Goal: Transaction & Acquisition: Purchase product/service

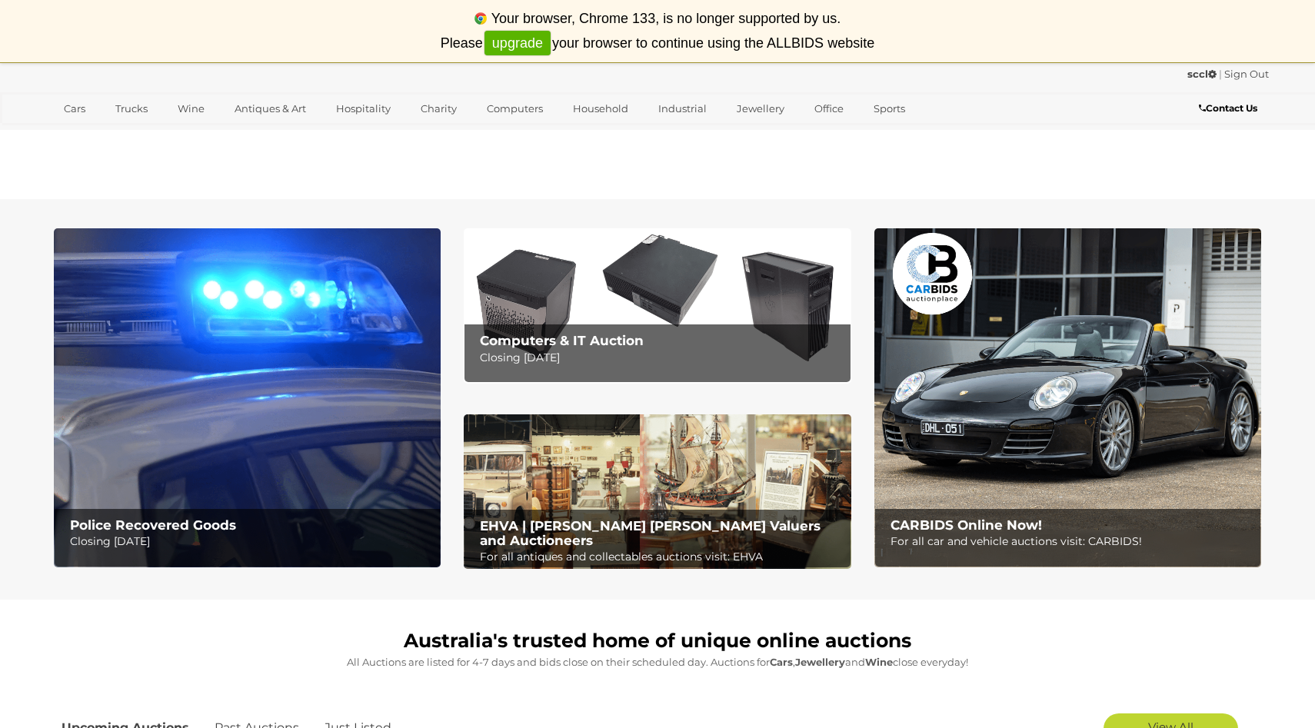
click at [1, 232] on section "Police Recovered Goods Closing Tuesday 16th September Computers & IT Auction Cl…" at bounding box center [657, 399] width 1315 height 401
click at [521, 40] on link "upgrade" at bounding box center [518, 43] width 66 height 25
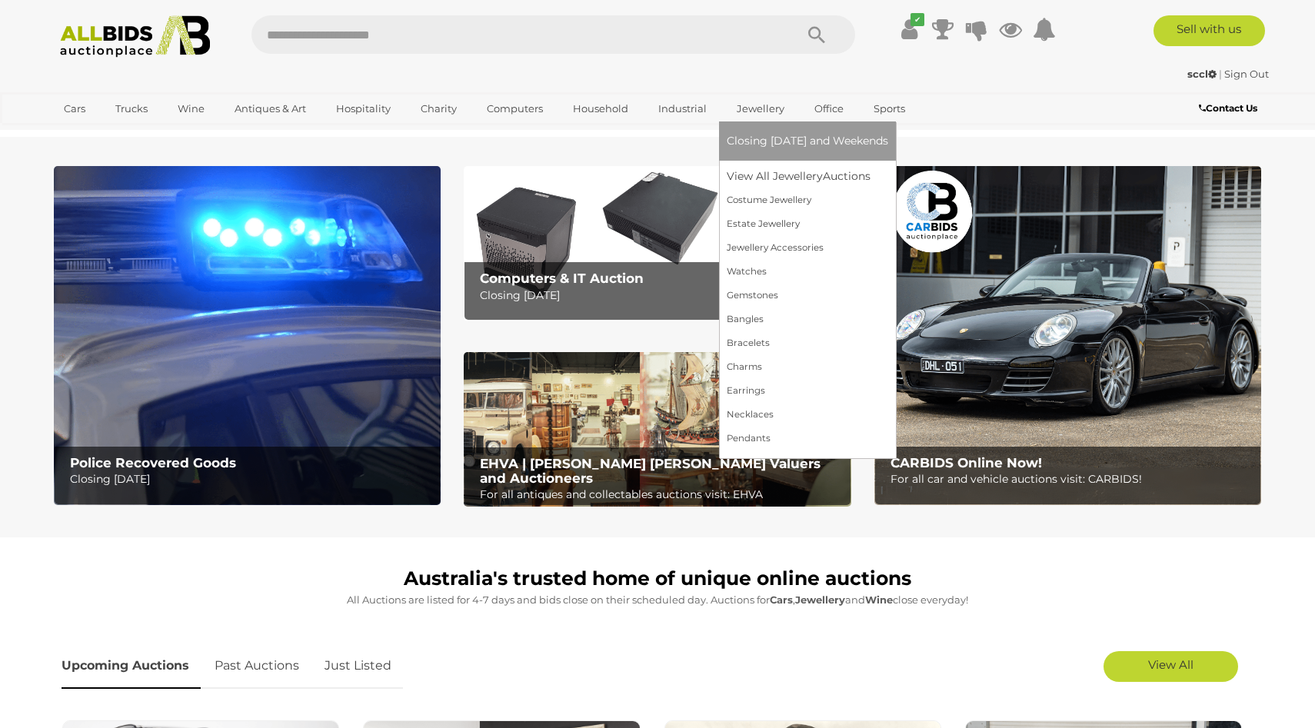
click at [755, 106] on link "Jewellery" at bounding box center [761, 108] width 68 height 25
click at [761, 178] on link "View All Jewellery Auctions" at bounding box center [808, 177] width 162 height 24
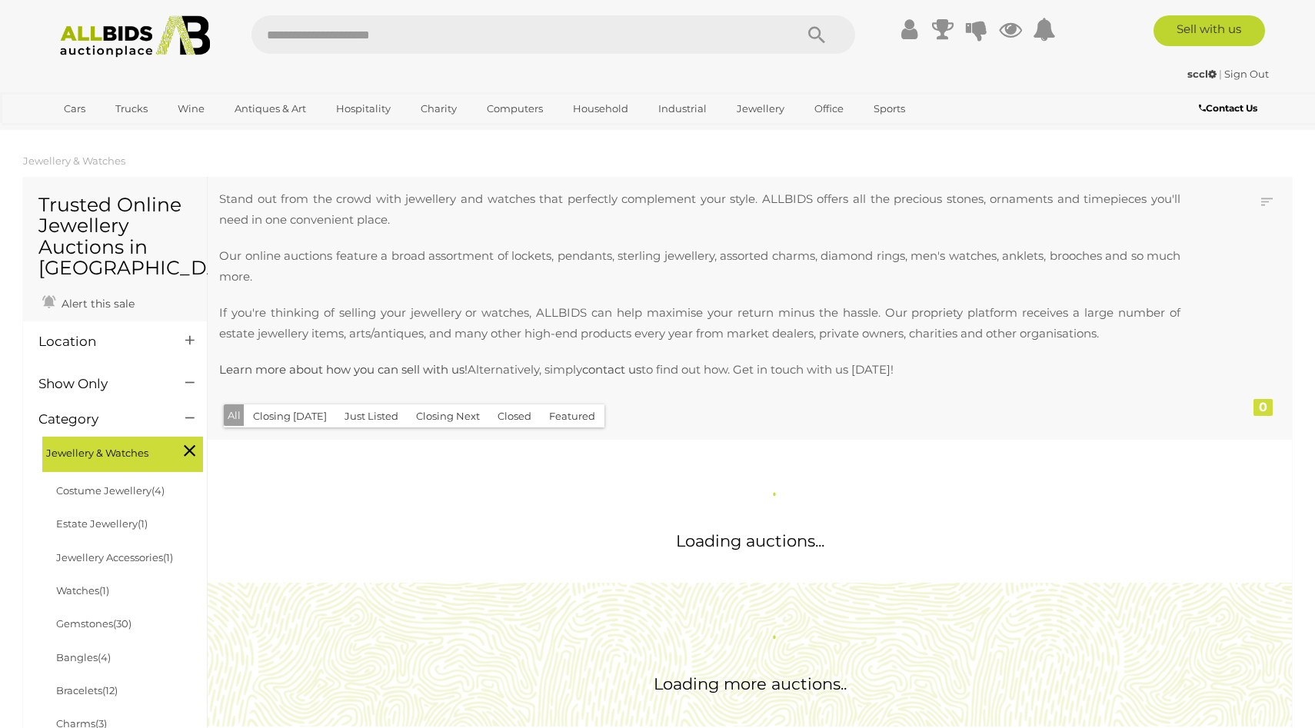
click at [0, 406] on section "Jewellery & Watches Trusted Online Jewellery Auctions in [GEOGRAPHIC_DATA] Aler…" at bounding box center [657, 675] width 1315 height 1055
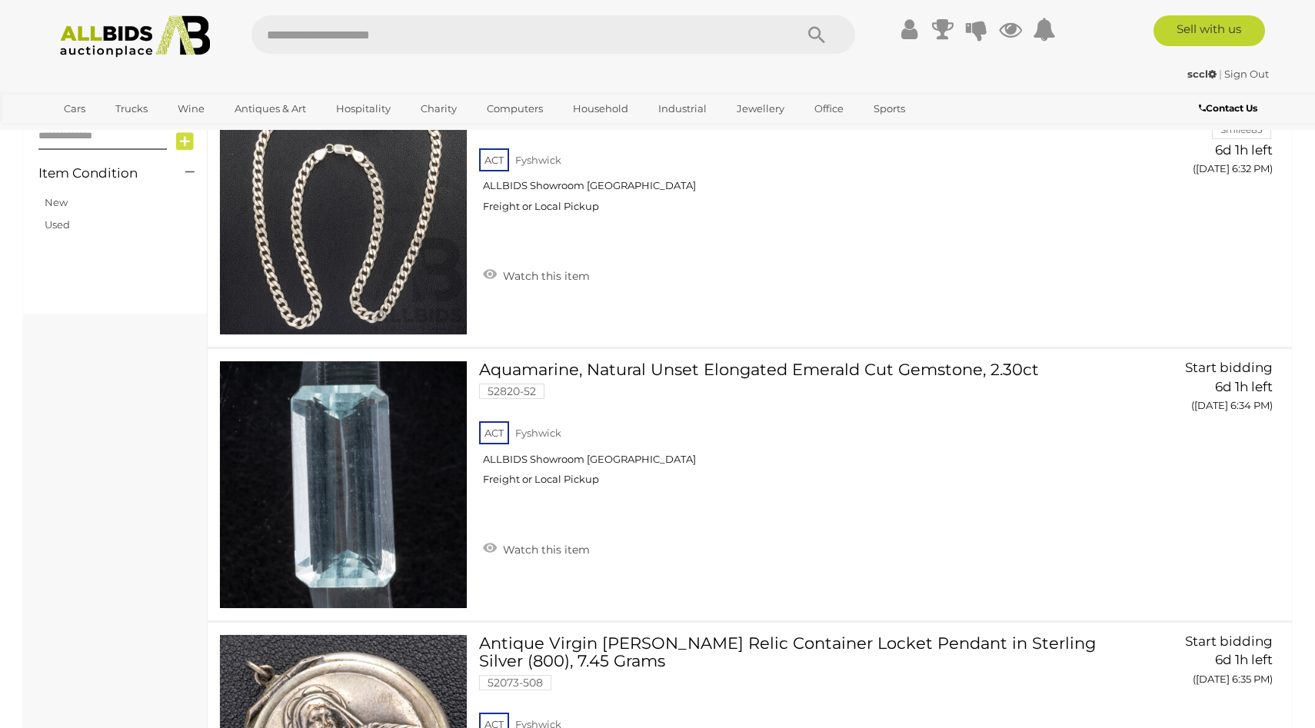
scroll to position [911, 0]
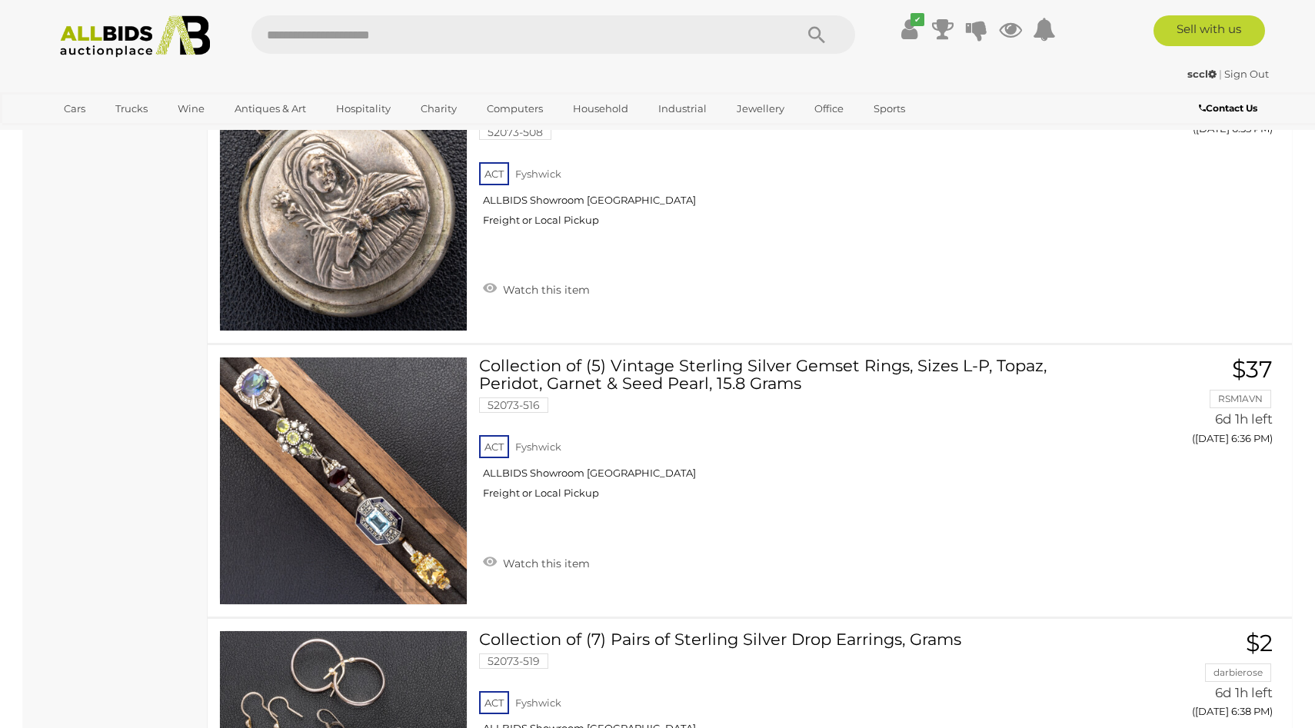
scroll to position [1490, 0]
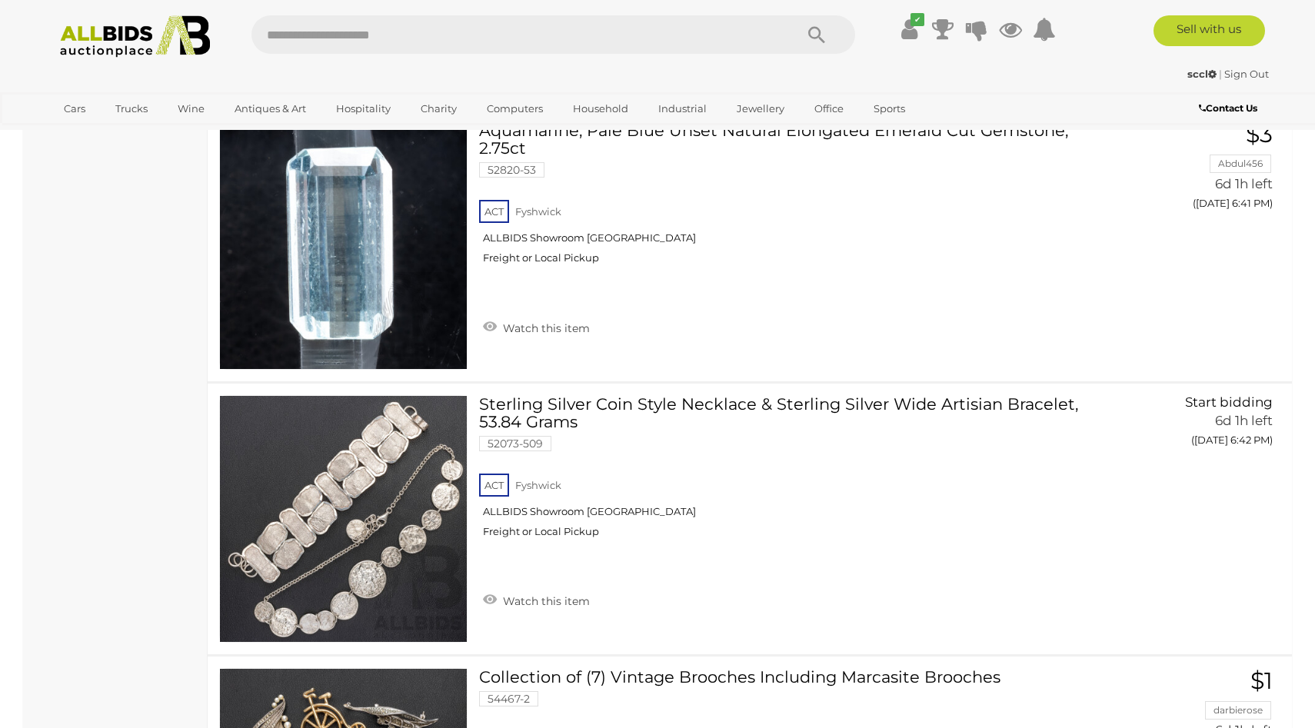
scroll to position [2754, 0]
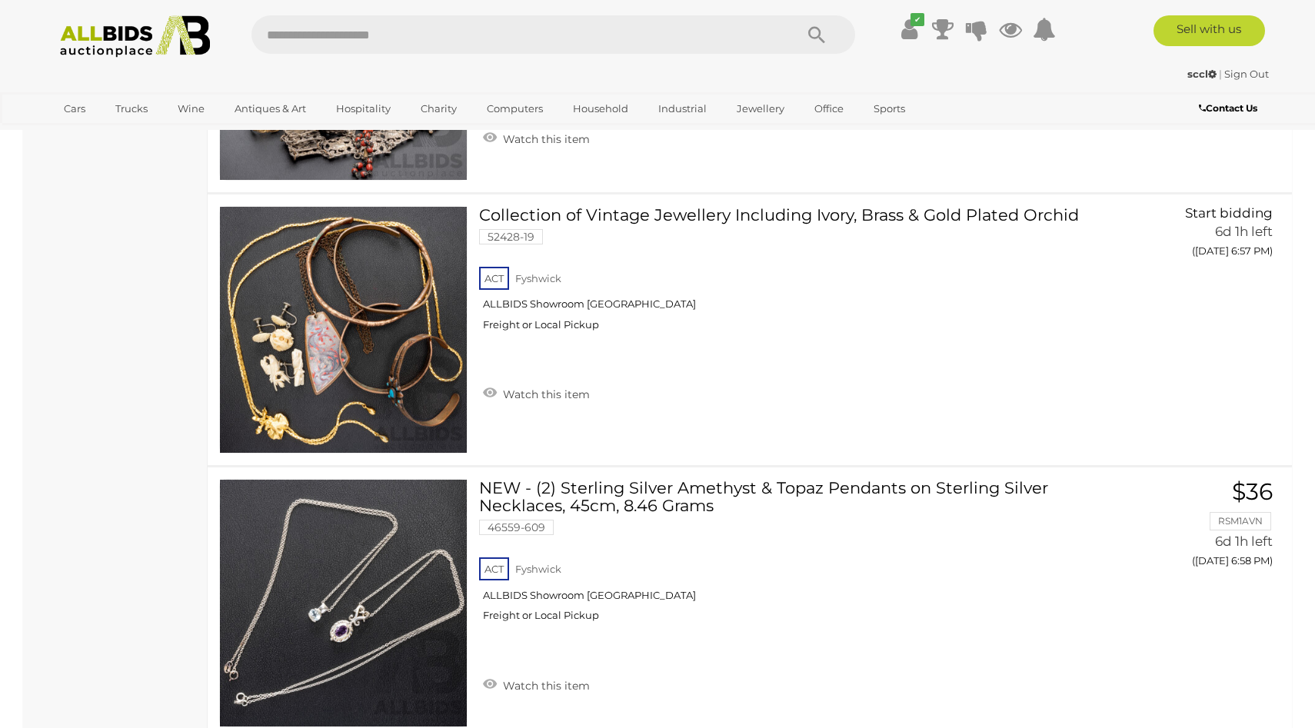
scroll to position [5744, 0]
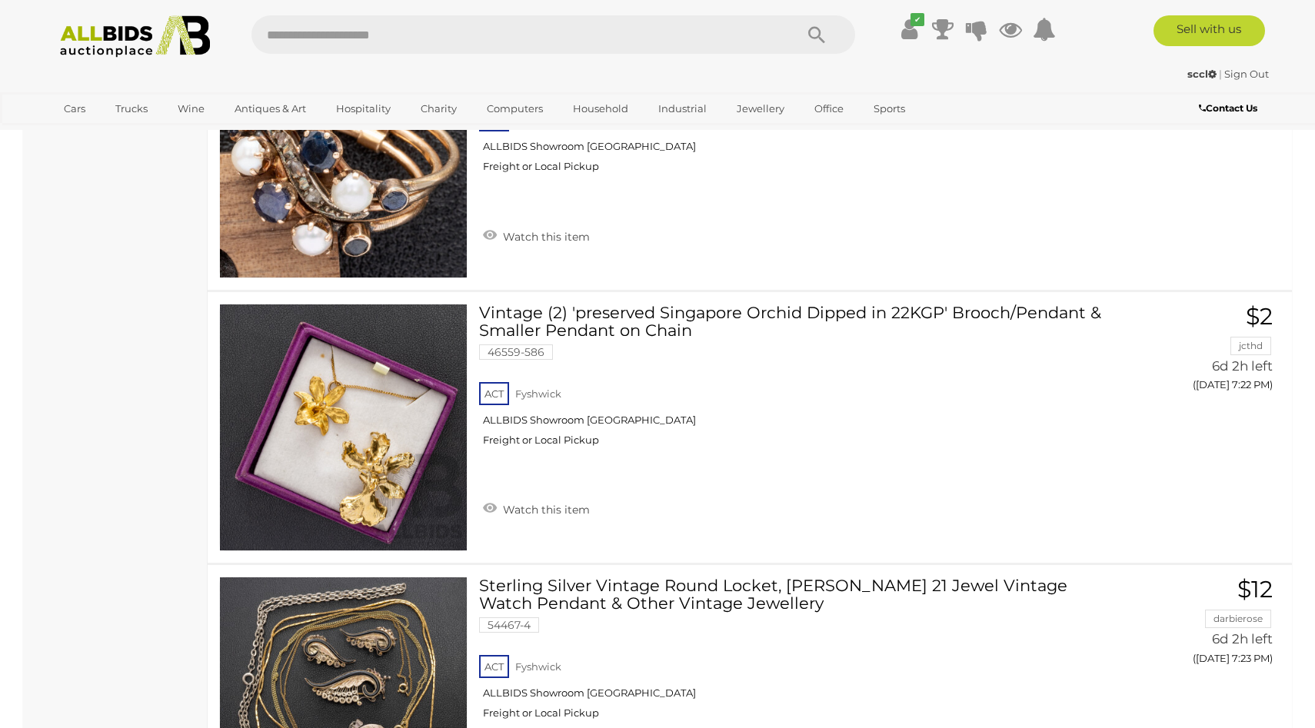
scroll to position [9066, 0]
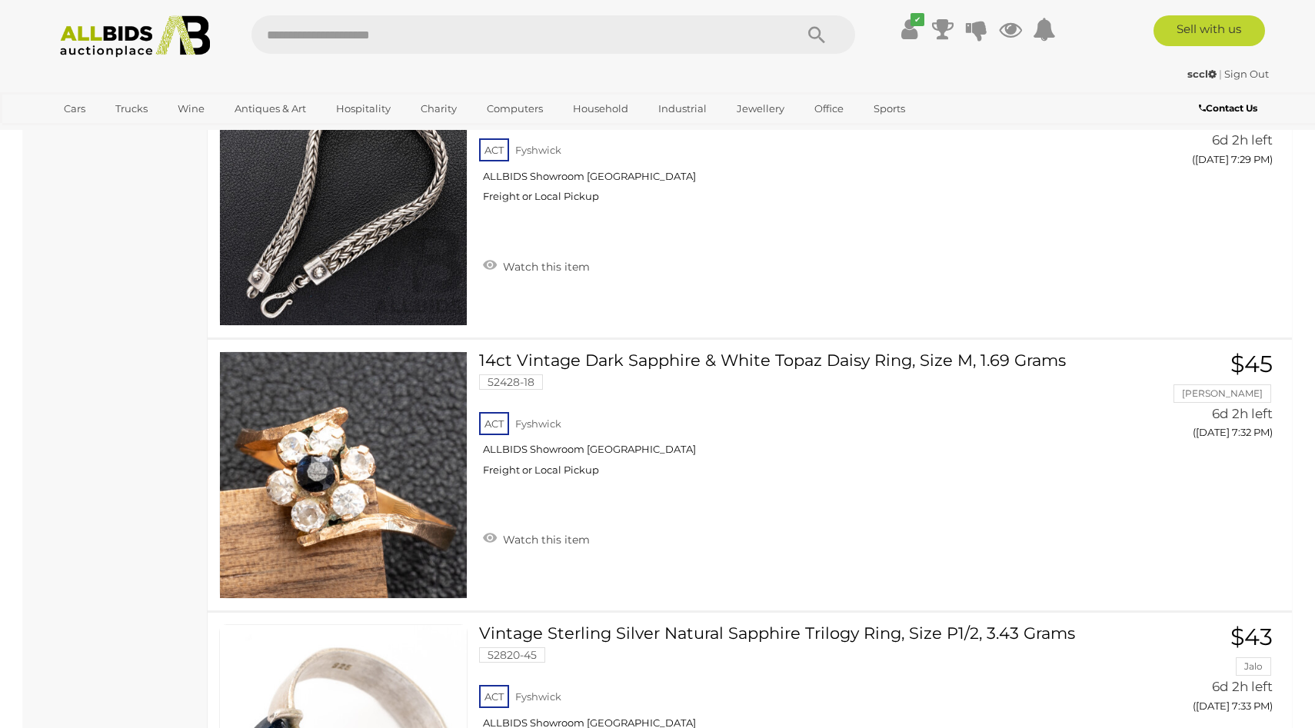
scroll to position [10494, 0]
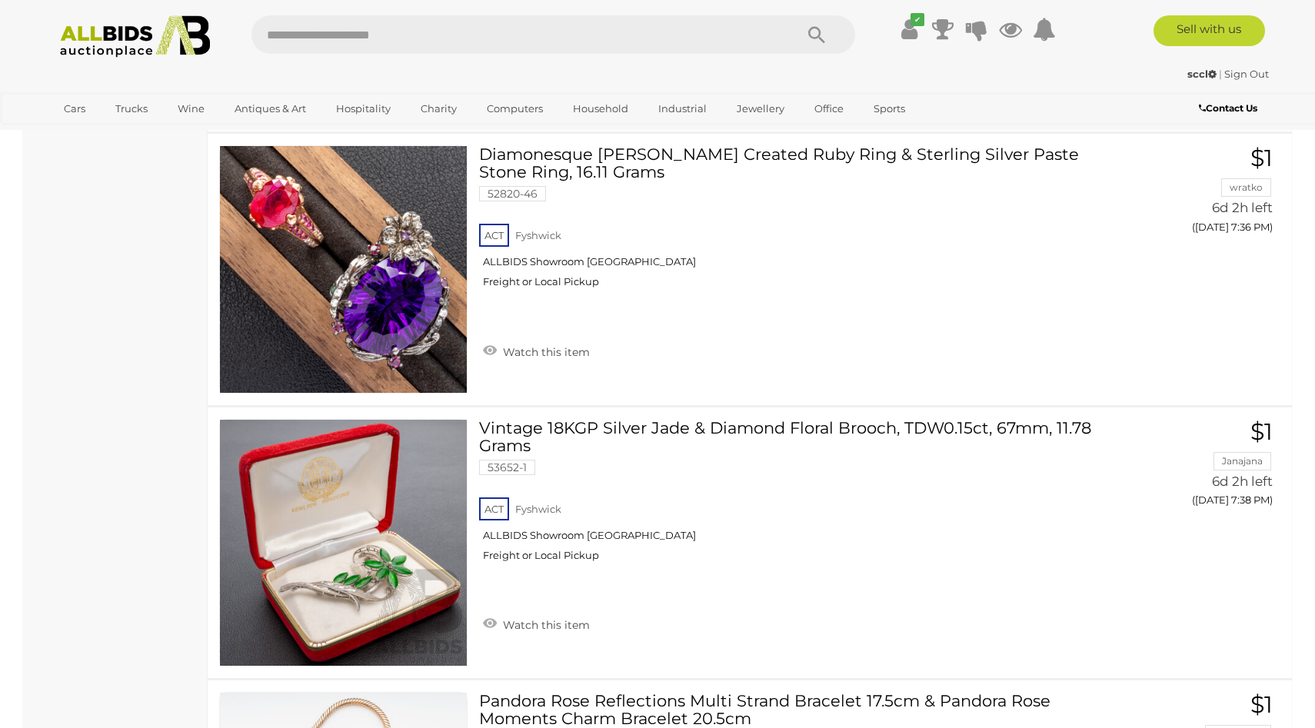
scroll to position [11508, 0]
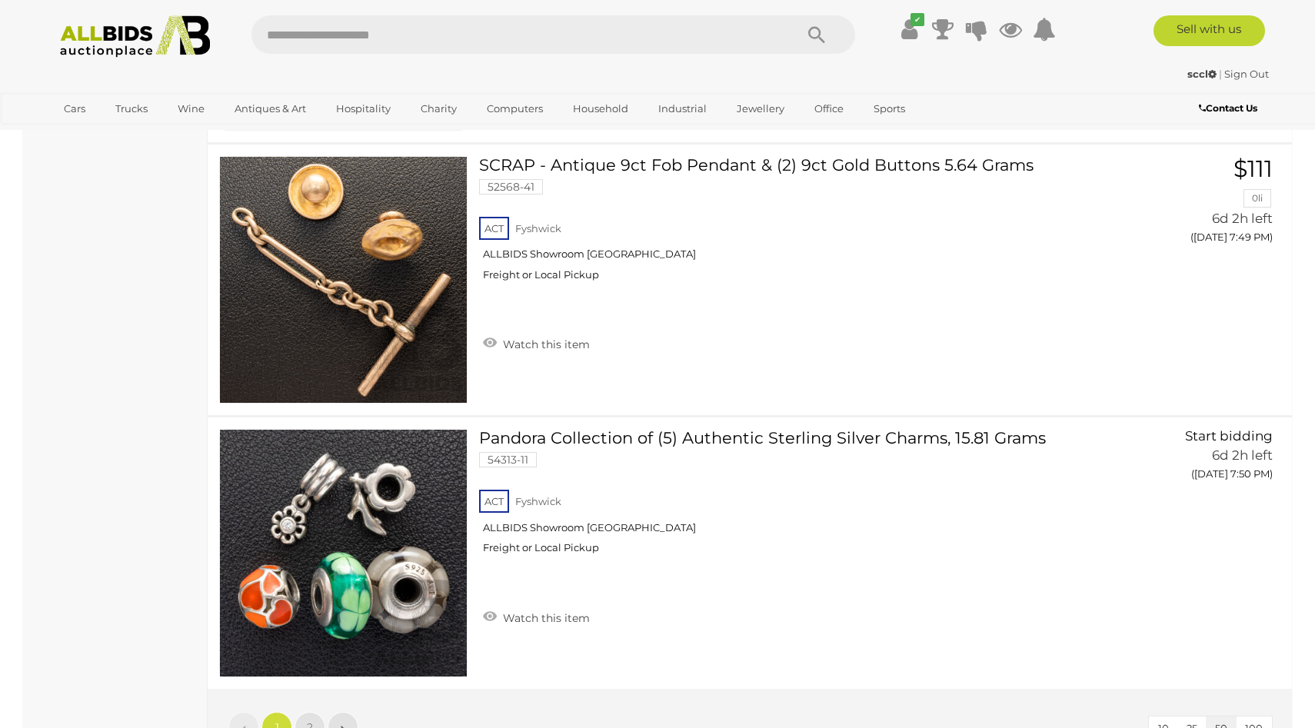
scroll to position [13555, 0]
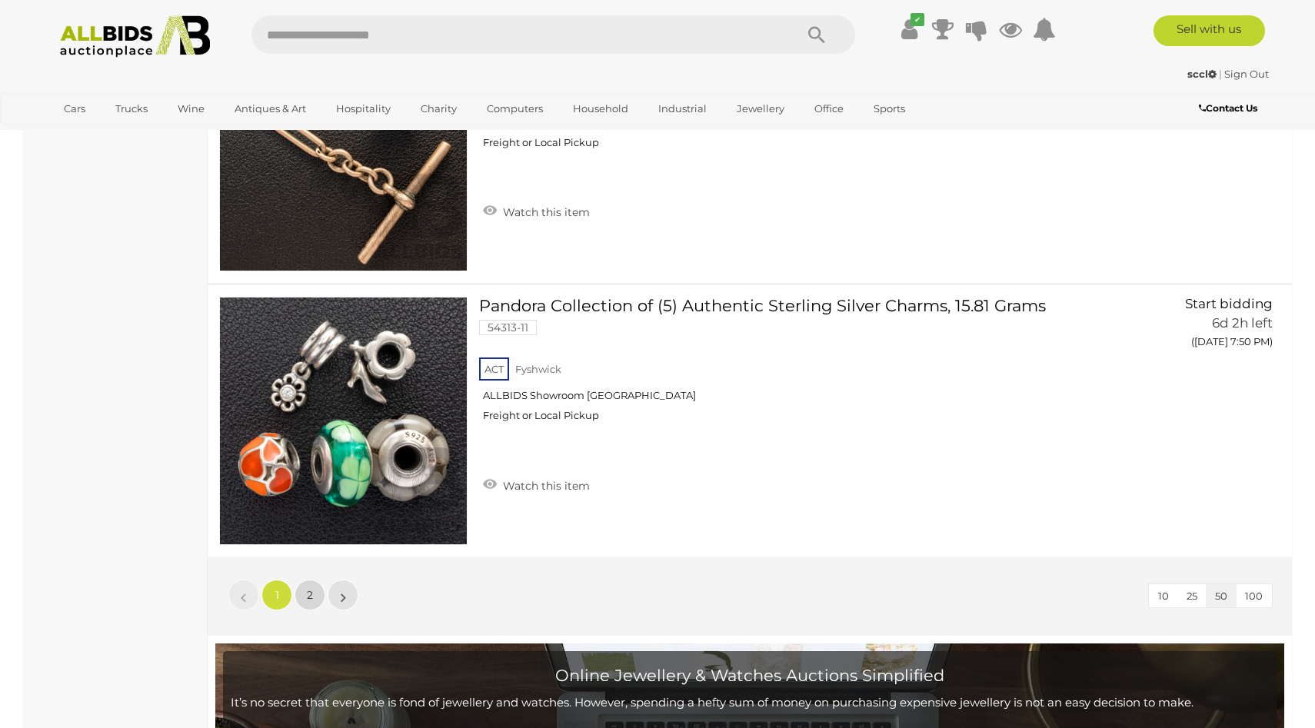
click at [306, 590] on link "2" at bounding box center [310, 595] width 31 height 31
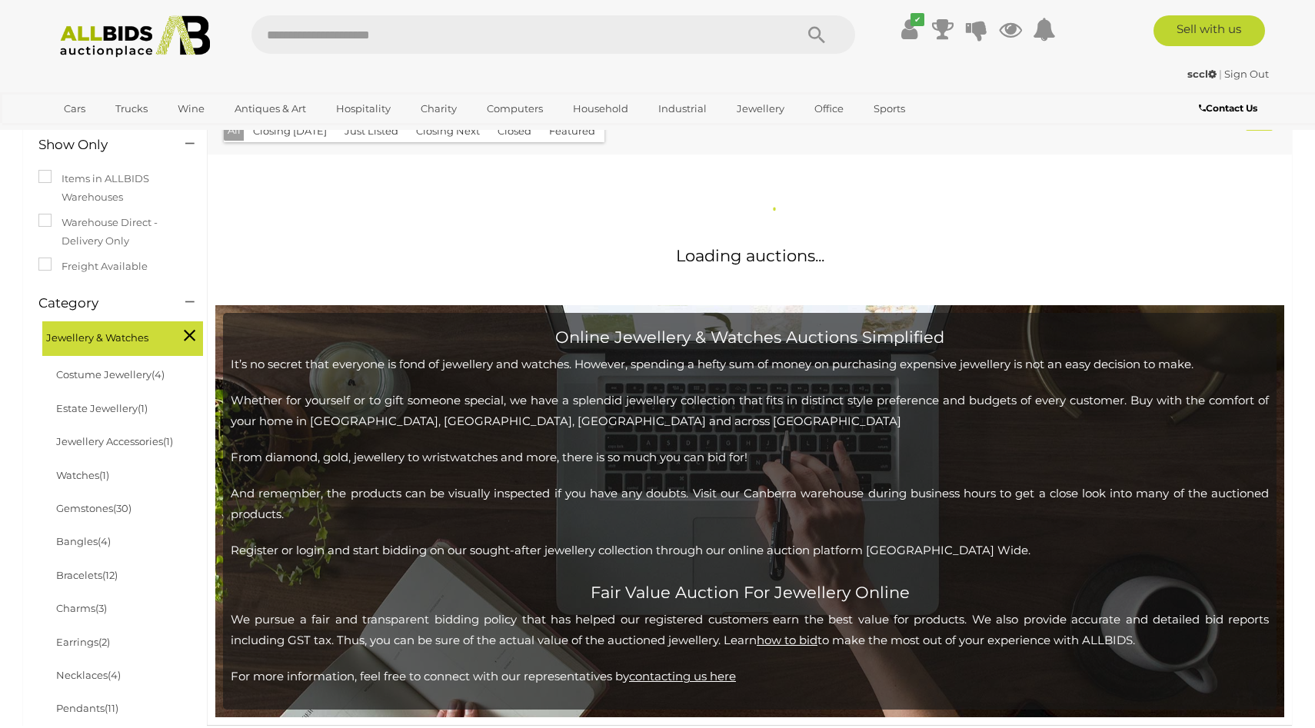
click at [0, 415] on section "Jewellery & Watches Trusted Online Jewellery Auctions in Australia Alert this s…" at bounding box center [657, 390] width 1315 height 1055
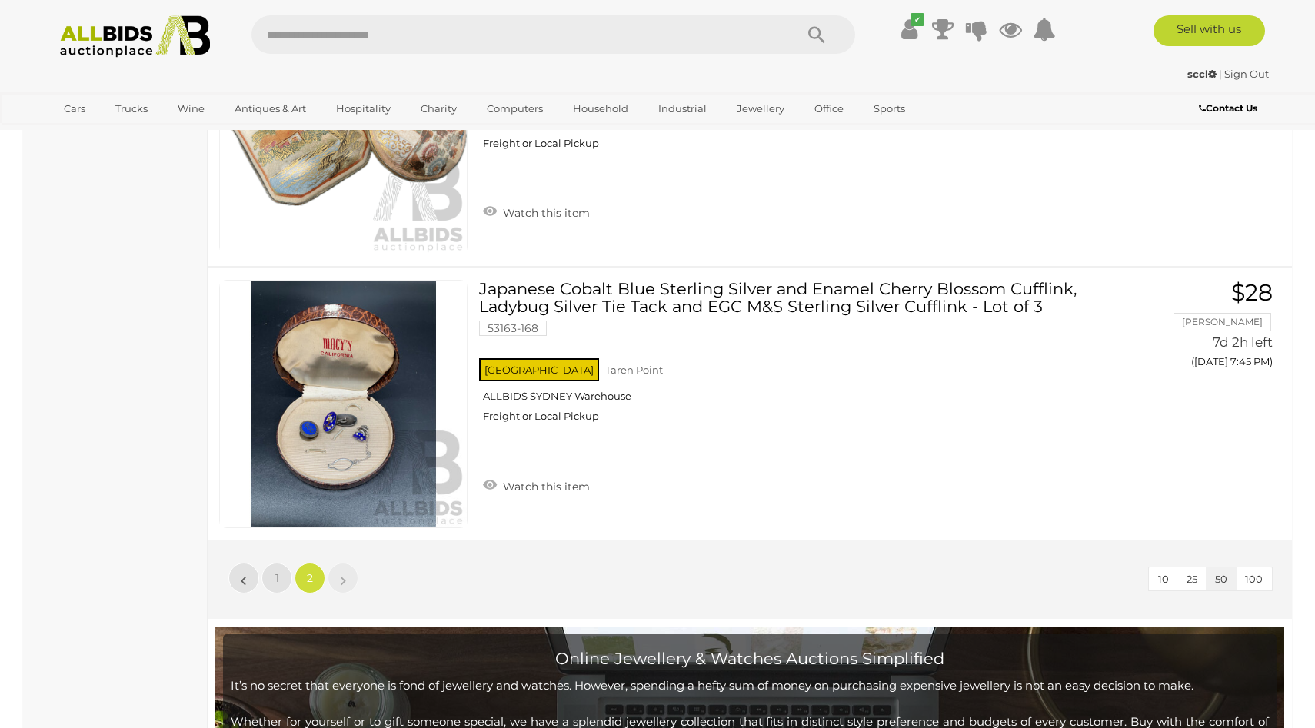
scroll to position [2095, 0]
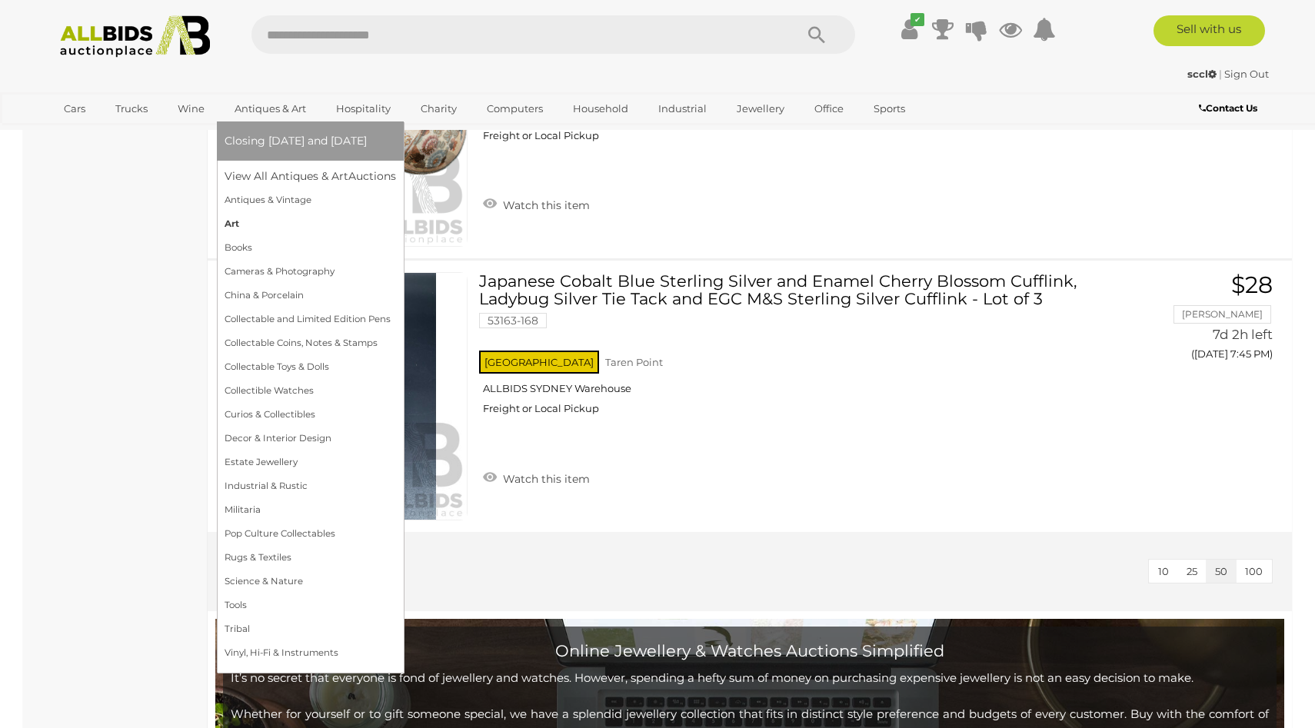
click at [228, 223] on link "Art" at bounding box center [311, 224] width 172 height 24
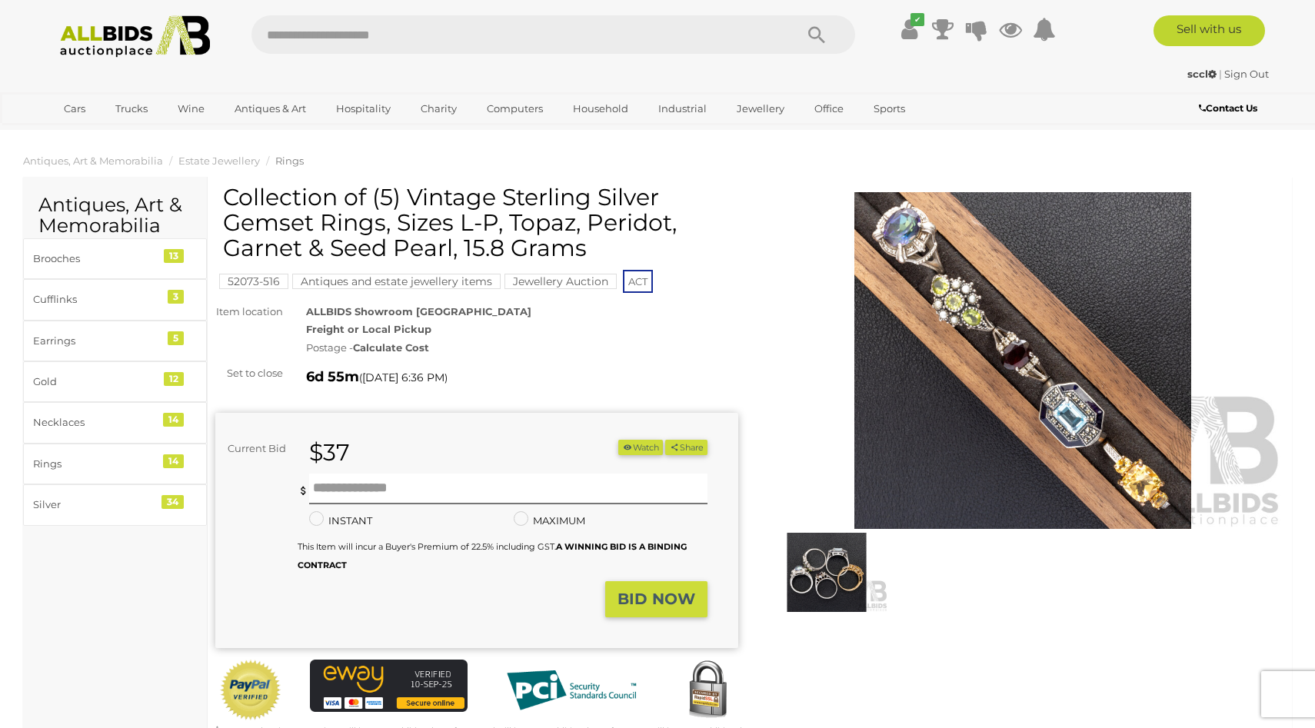
click at [1125, 369] on img at bounding box center [1022, 360] width 523 height 337
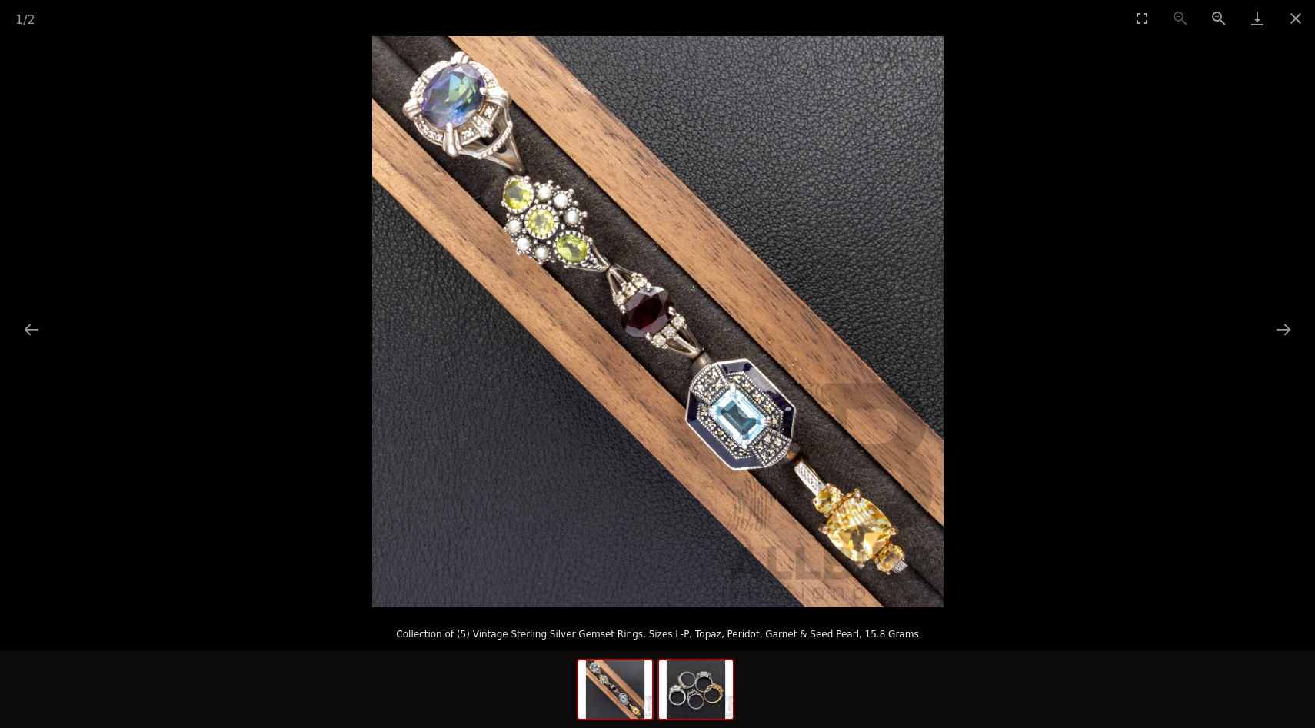
click at [718, 691] on img at bounding box center [696, 690] width 74 height 58
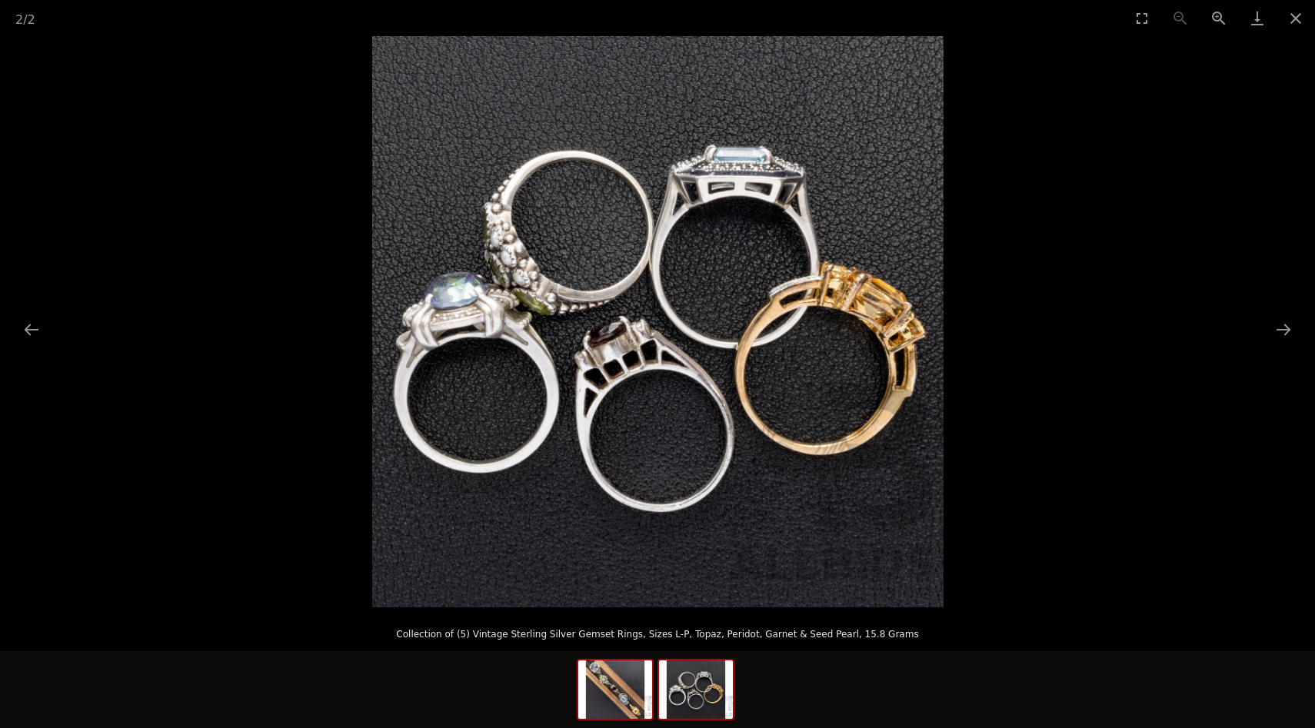
click at [625, 701] on img at bounding box center [615, 690] width 74 height 58
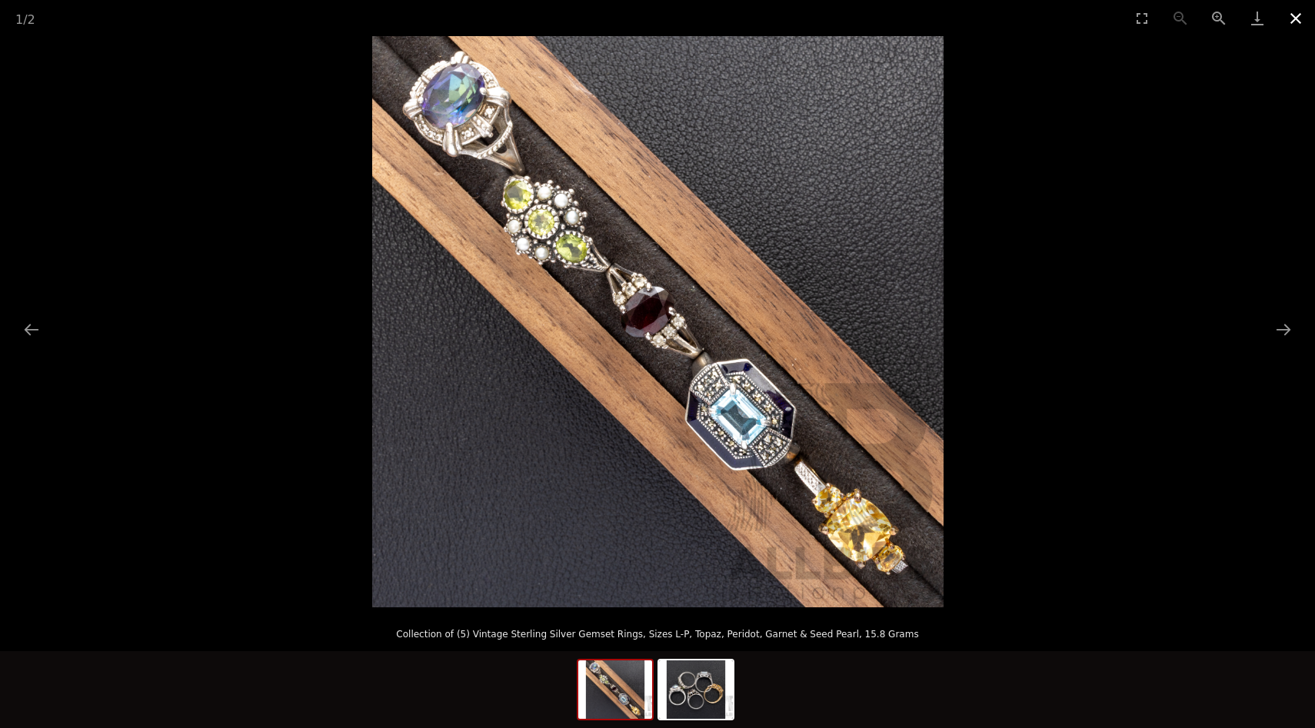
click at [1299, 11] on button "Close gallery" at bounding box center [1296, 18] width 38 height 36
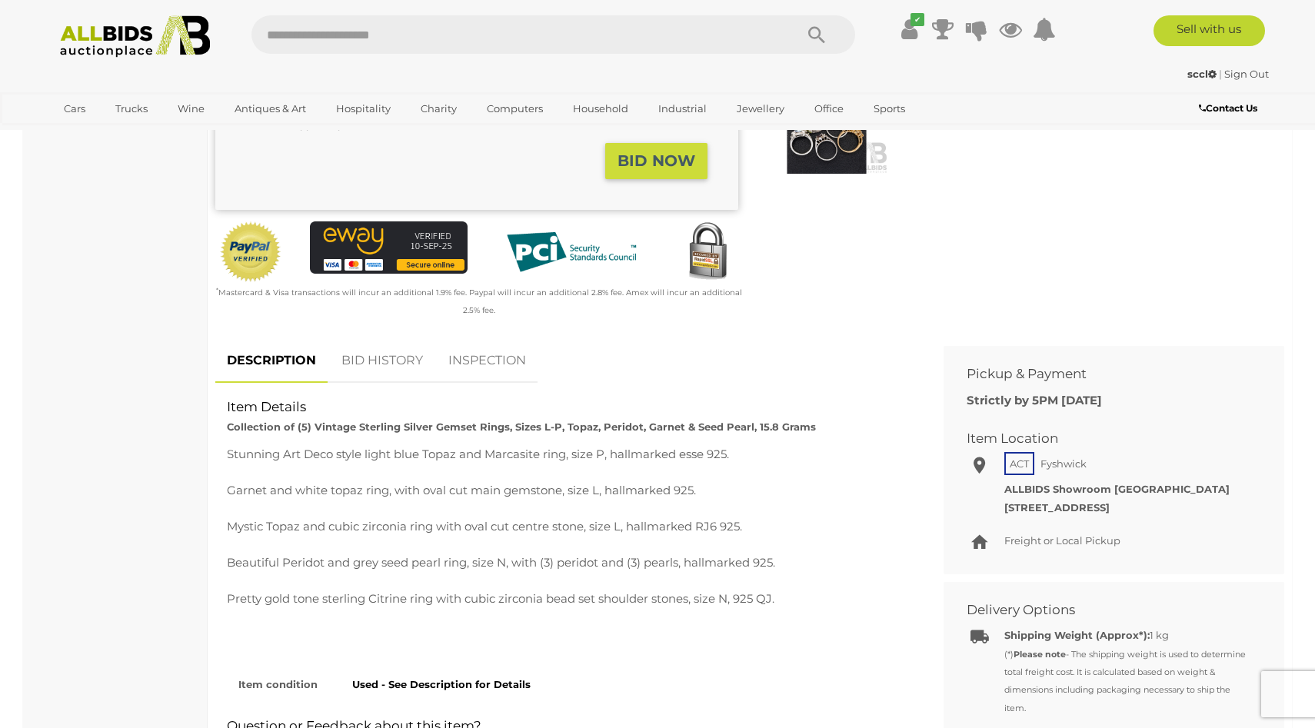
scroll to position [517, 0]
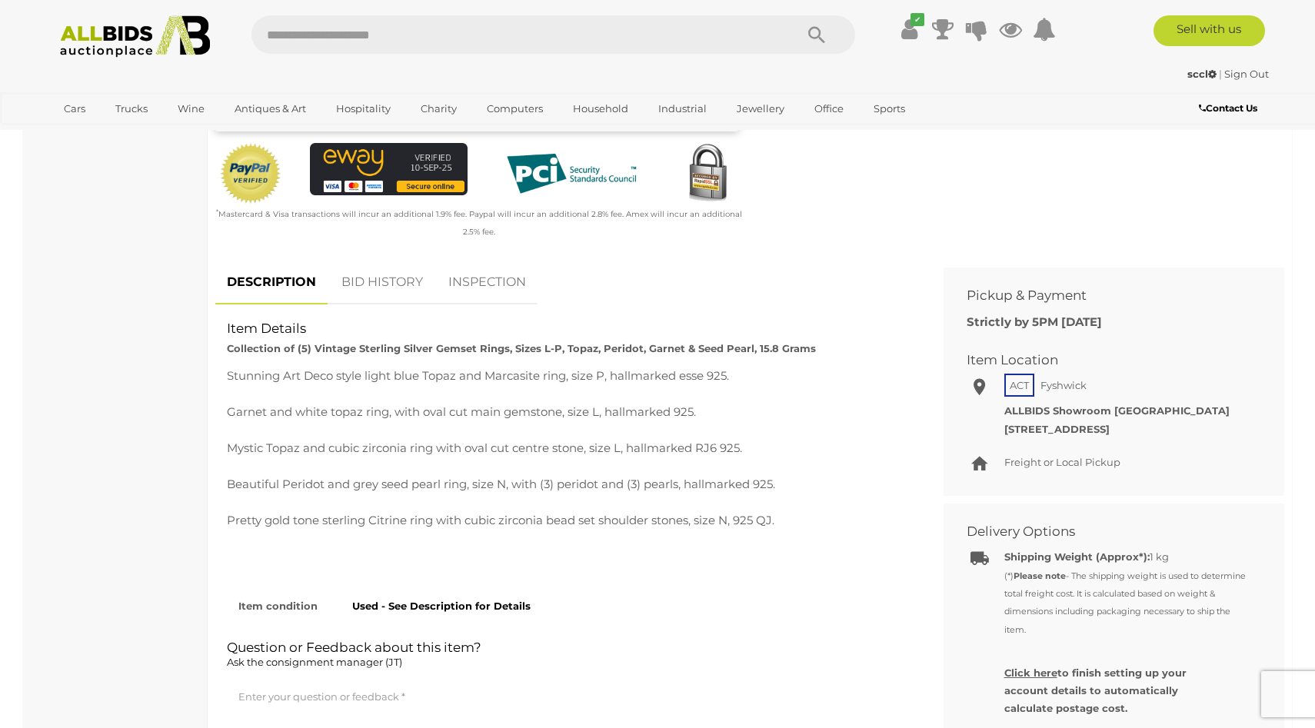
click at [49, 465] on div "Antiques, Art & Memorabilia Brooches 13 Cufflinks 3 Earrings 5 Gold 12 Necklace…" at bounding box center [115, 539] width 185 height 1758
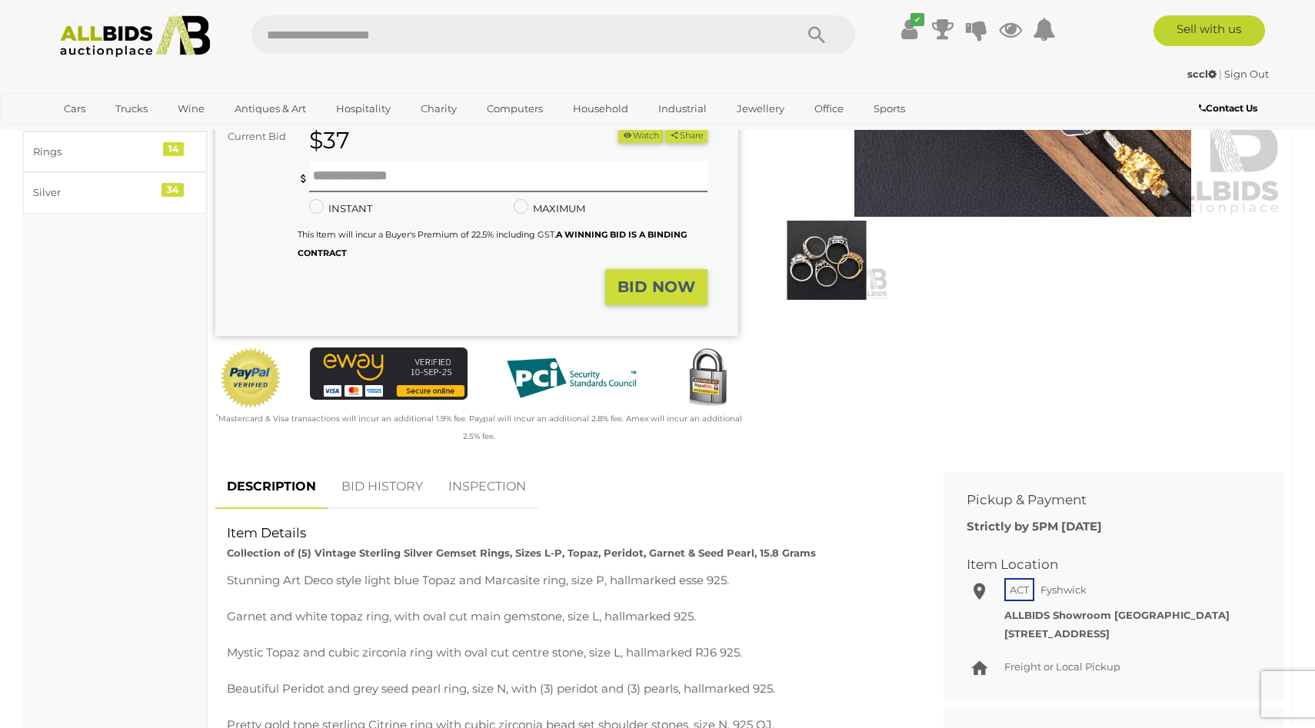
scroll to position [272, 0]
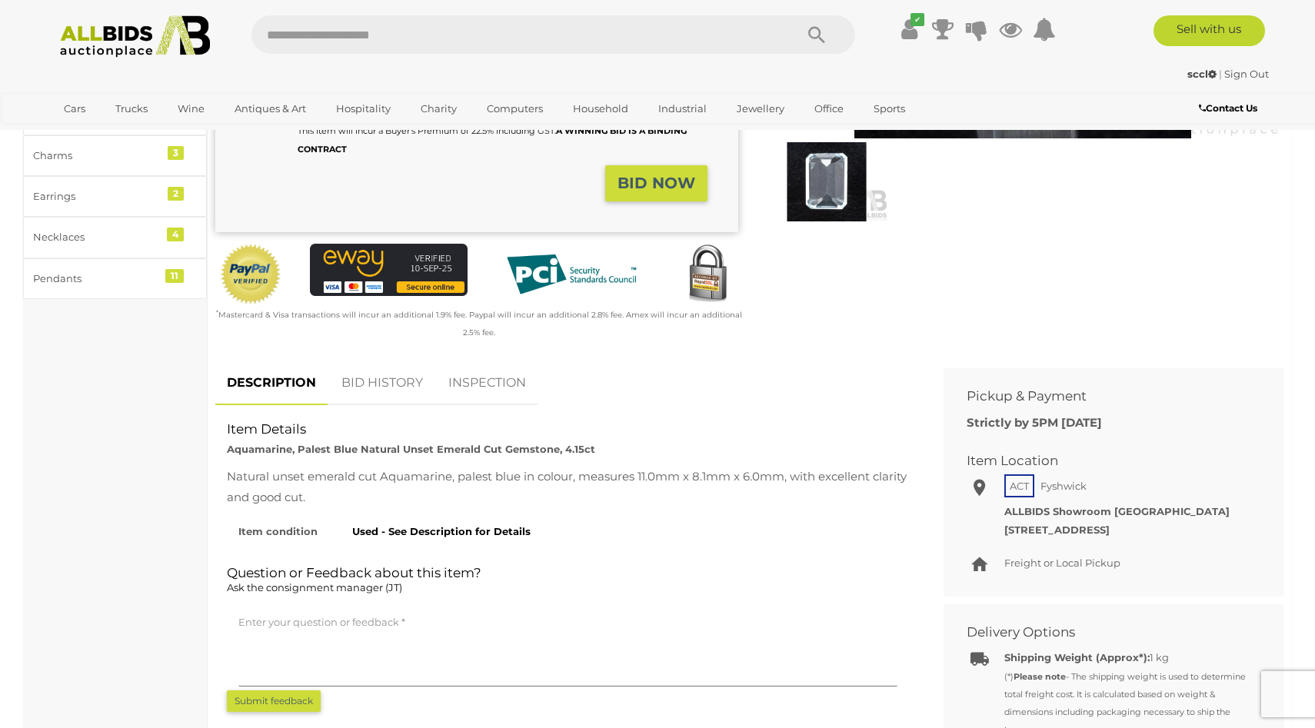
scroll to position [519, 0]
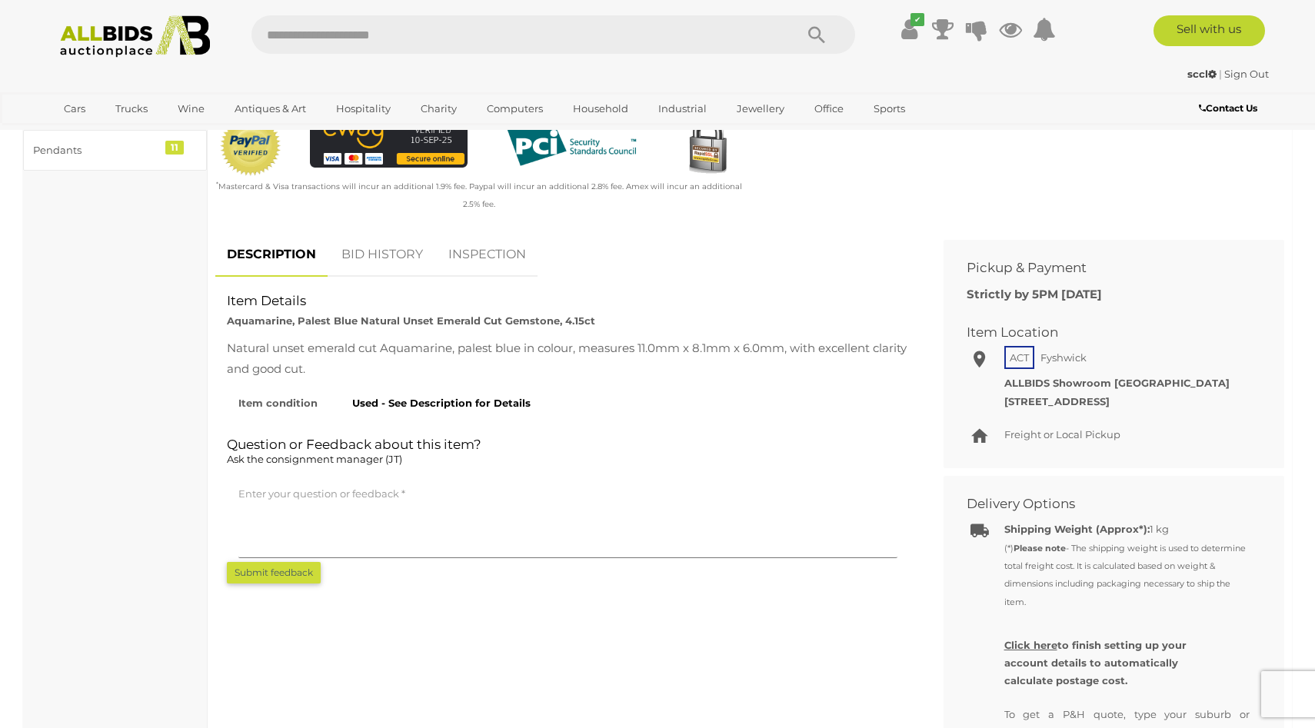
click at [0, 325] on section "Jewellery & Watches Gemstones Jewellery & Watches Costume Jewellery 4 Estate Je…" at bounding box center [657, 509] width 1315 height 1761
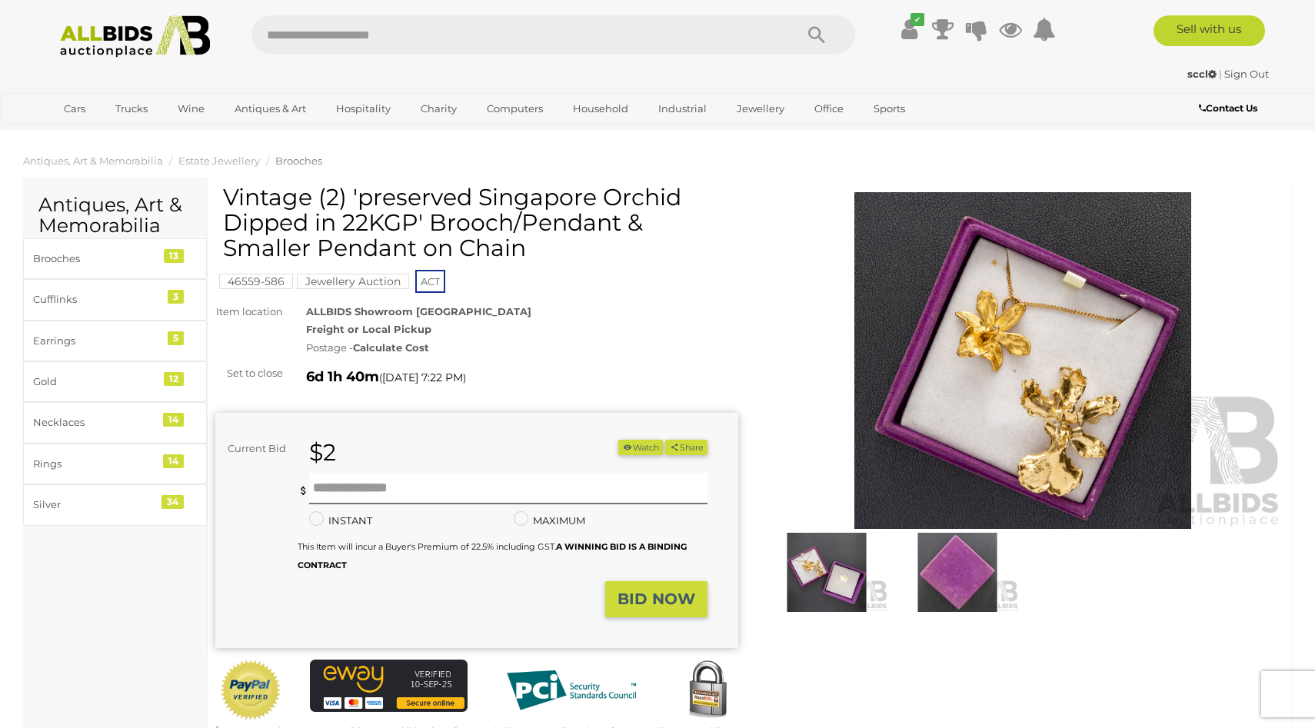
click at [1116, 369] on img at bounding box center [1022, 360] width 523 height 337
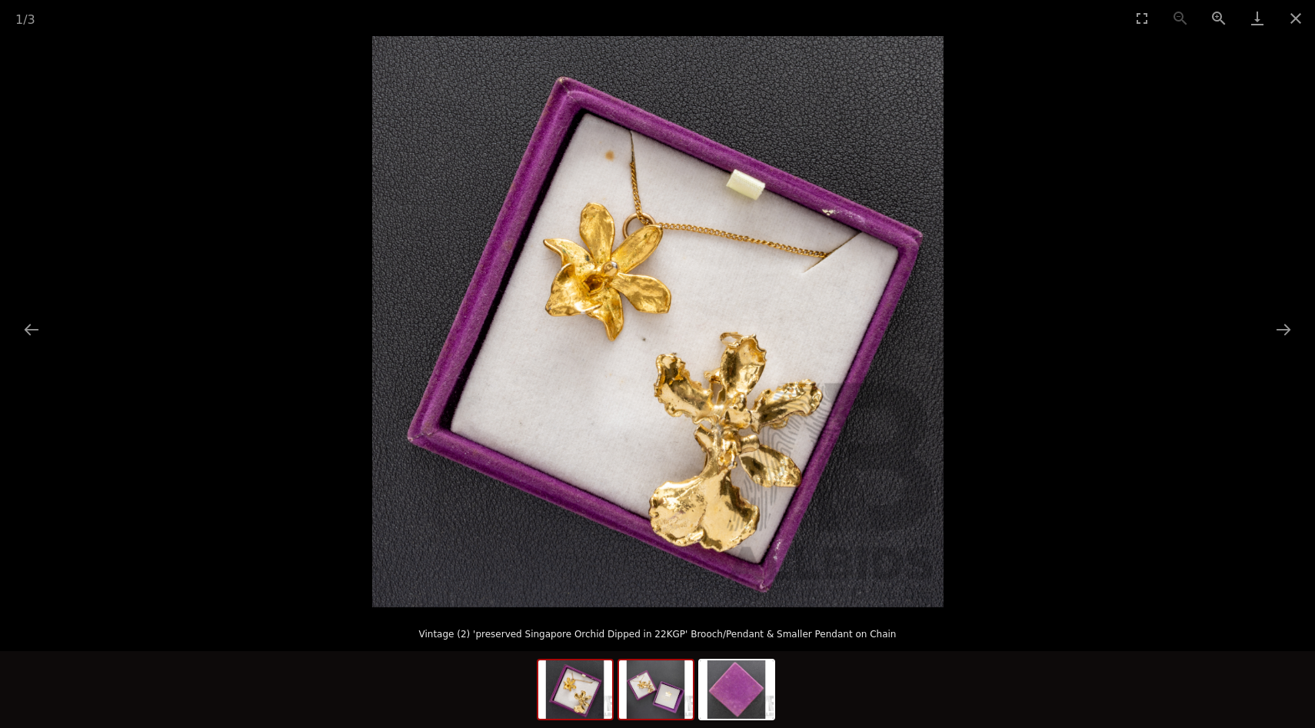
click at [651, 662] on img at bounding box center [656, 690] width 74 height 58
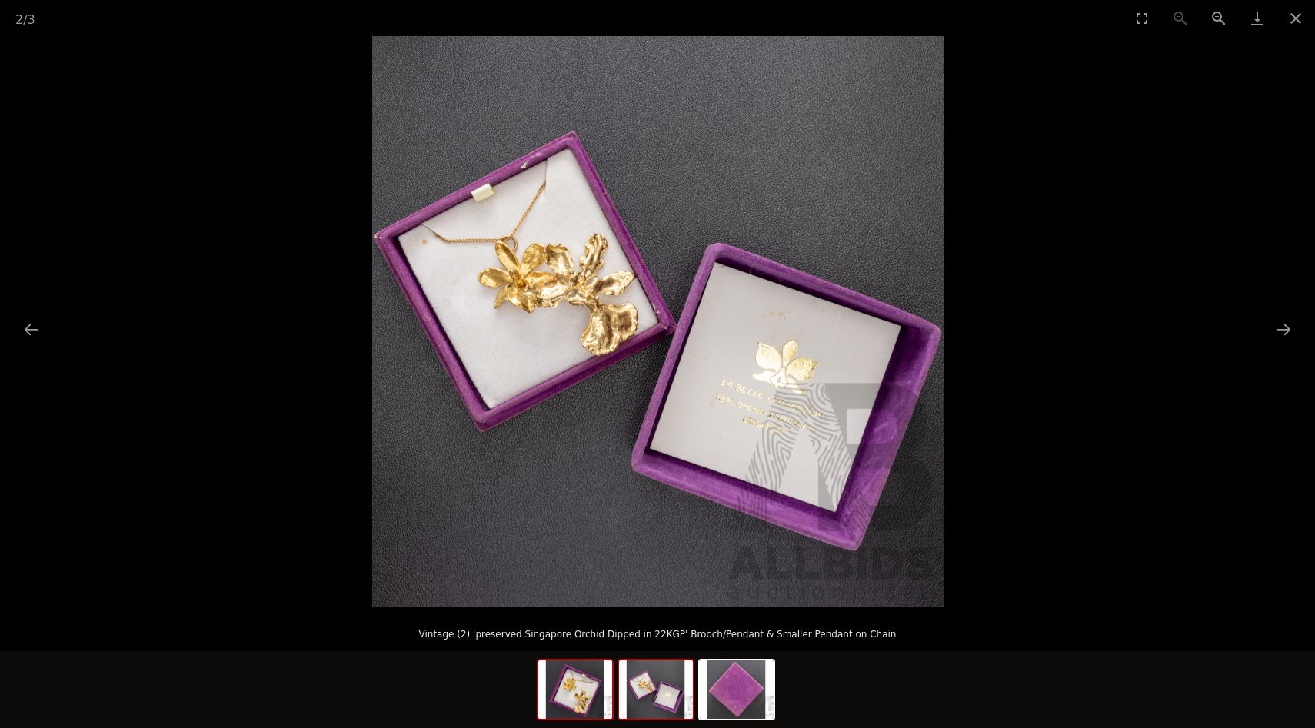
click at [563, 693] on img at bounding box center [575, 690] width 74 height 58
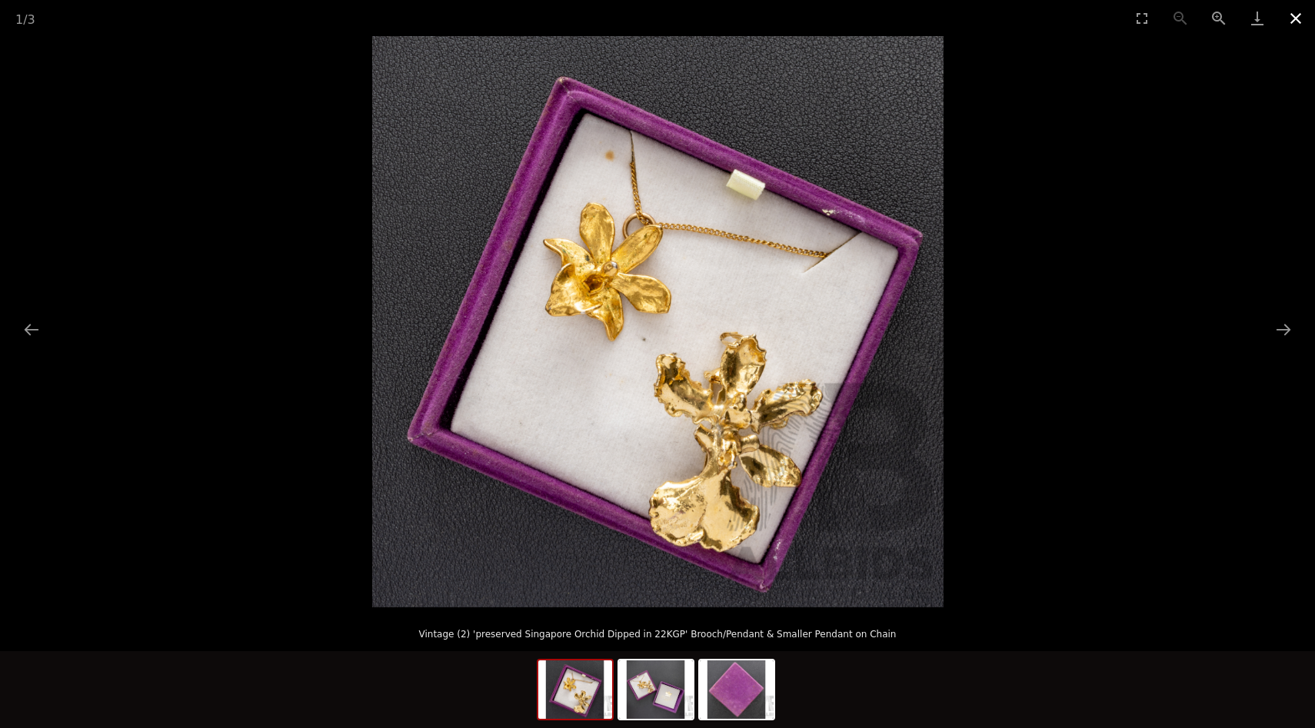
click at [1299, 5] on button "Close gallery" at bounding box center [1296, 18] width 38 height 36
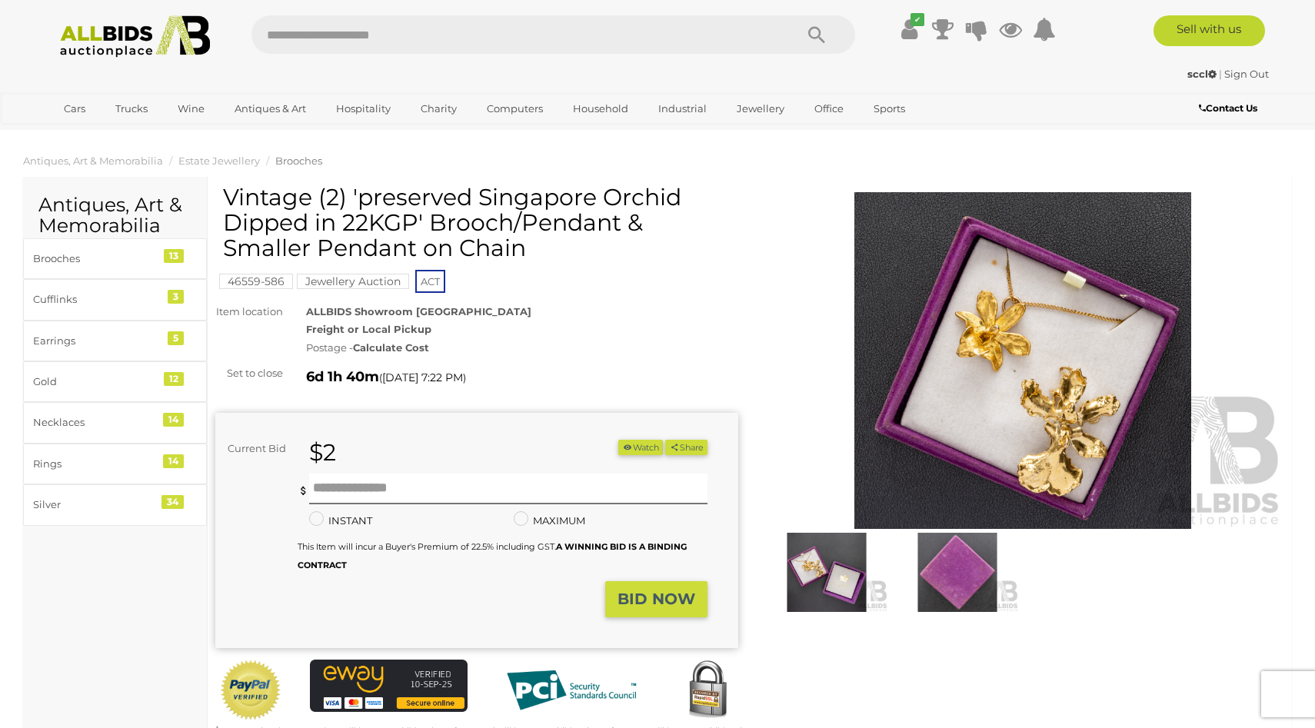
click at [603, 288] on div "46559-586 Jewellery Auction ACT" at bounding box center [476, 240] width 523 height 111
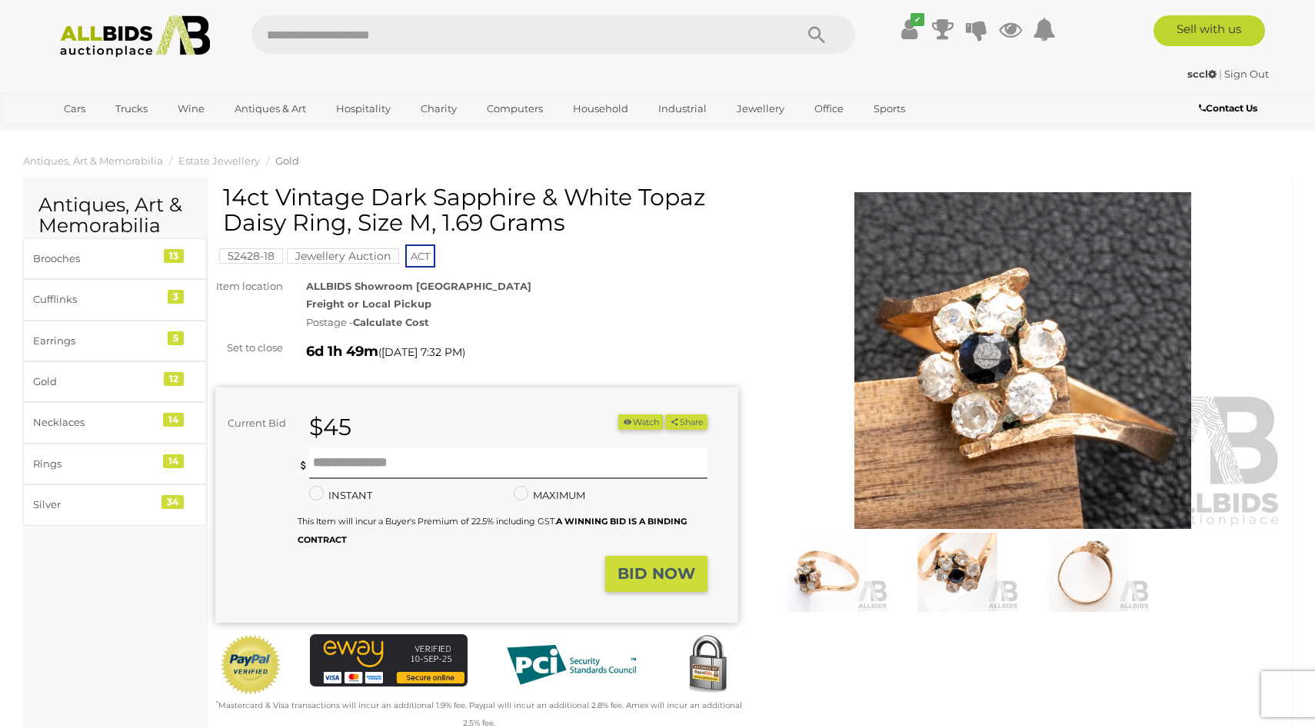
click at [960, 310] on img at bounding box center [1022, 360] width 523 height 337
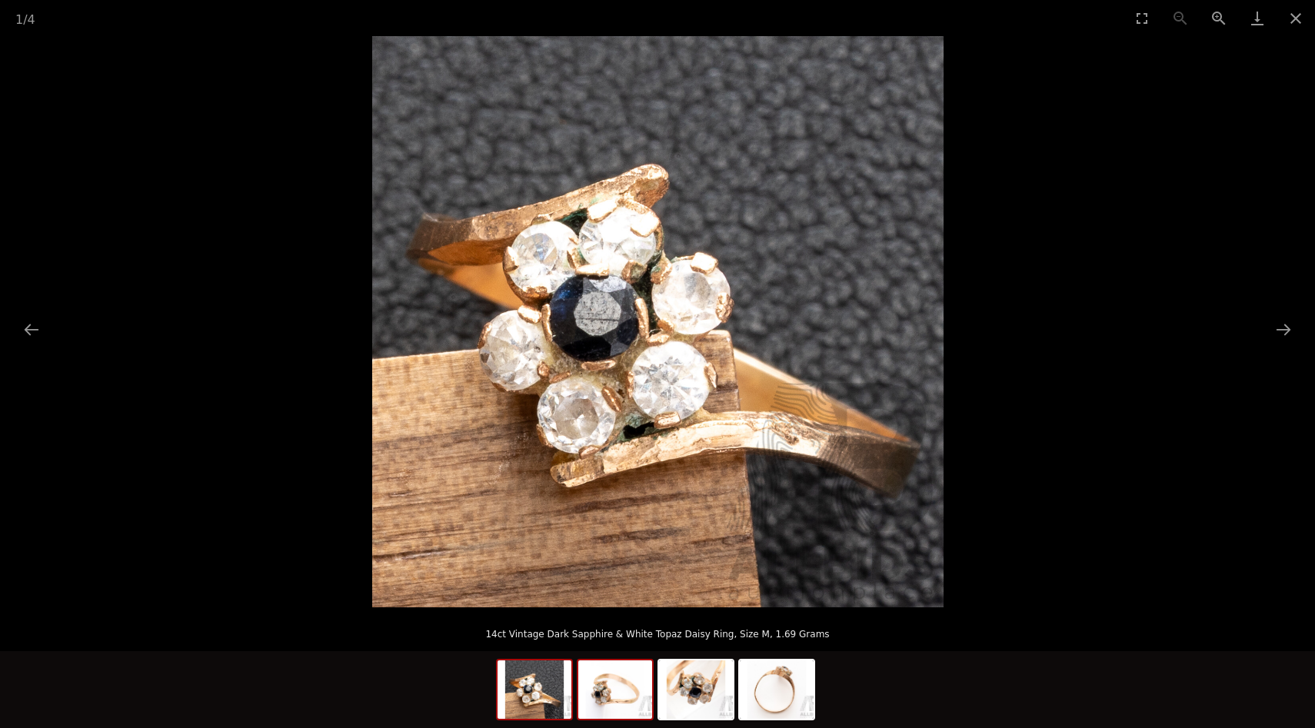
click at [620, 706] on img at bounding box center [615, 690] width 74 height 58
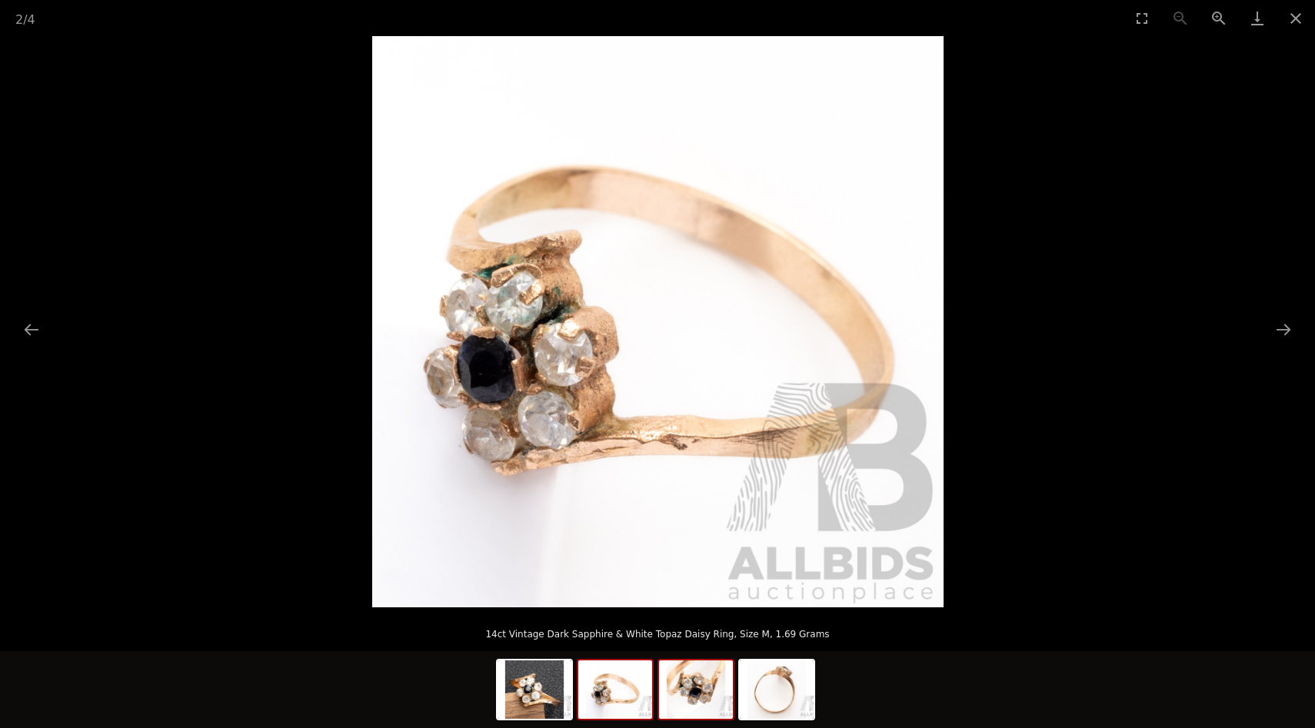
click at [698, 696] on img at bounding box center [696, 690] width 74 height 58
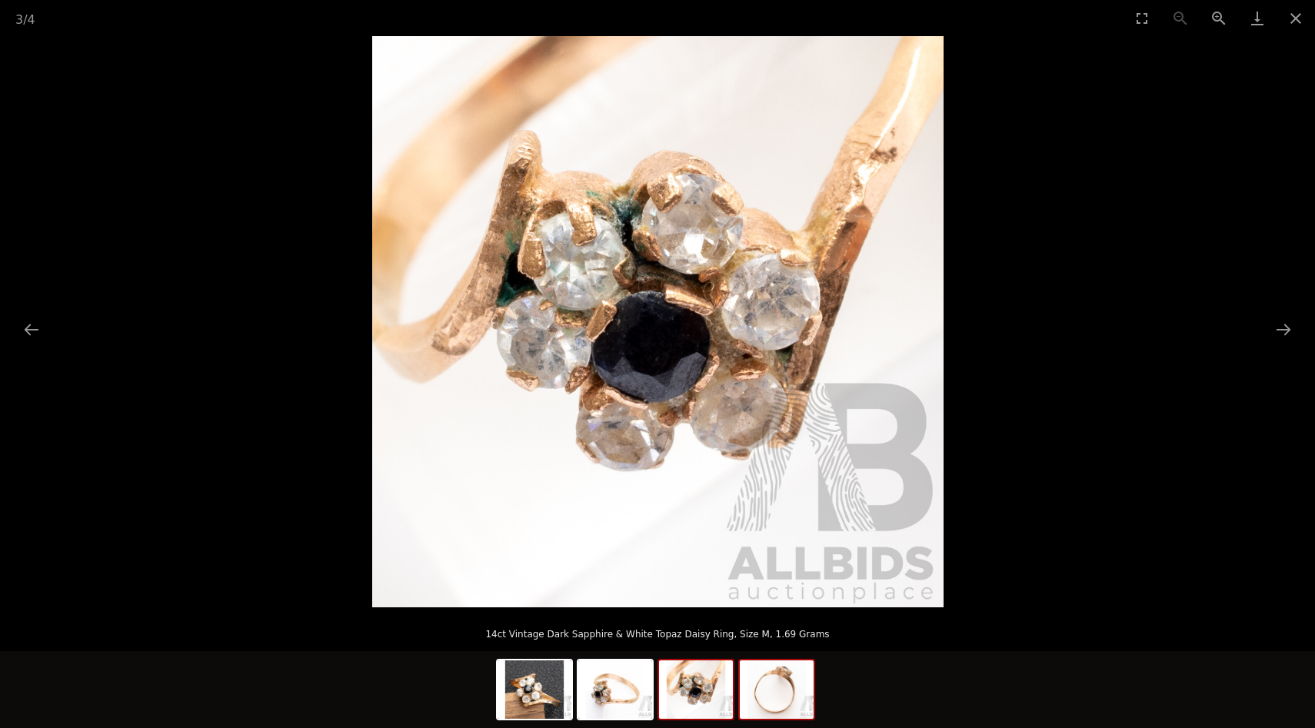
click at [764, 697] on img at bounding box center [777, 690] width 74 height 58
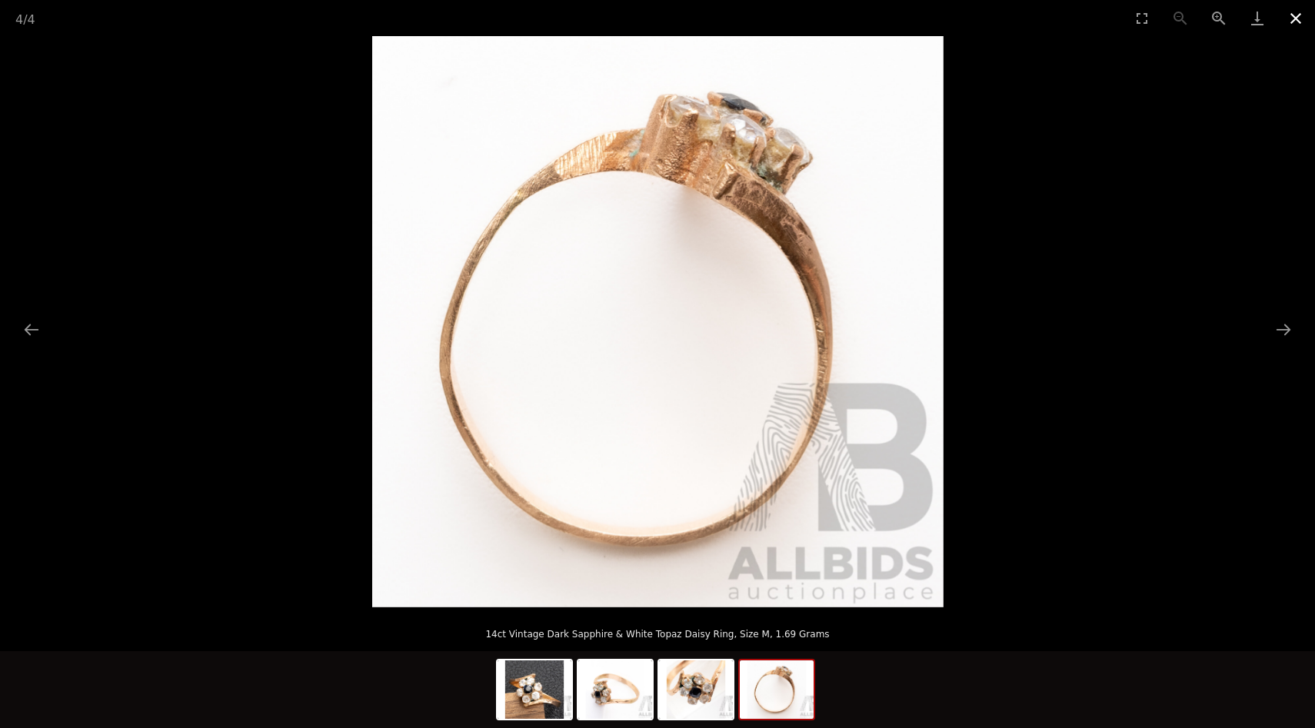
click at [1298, 15] on button "Close gallery" at bounding box center [1296, 18] width 38 height 36
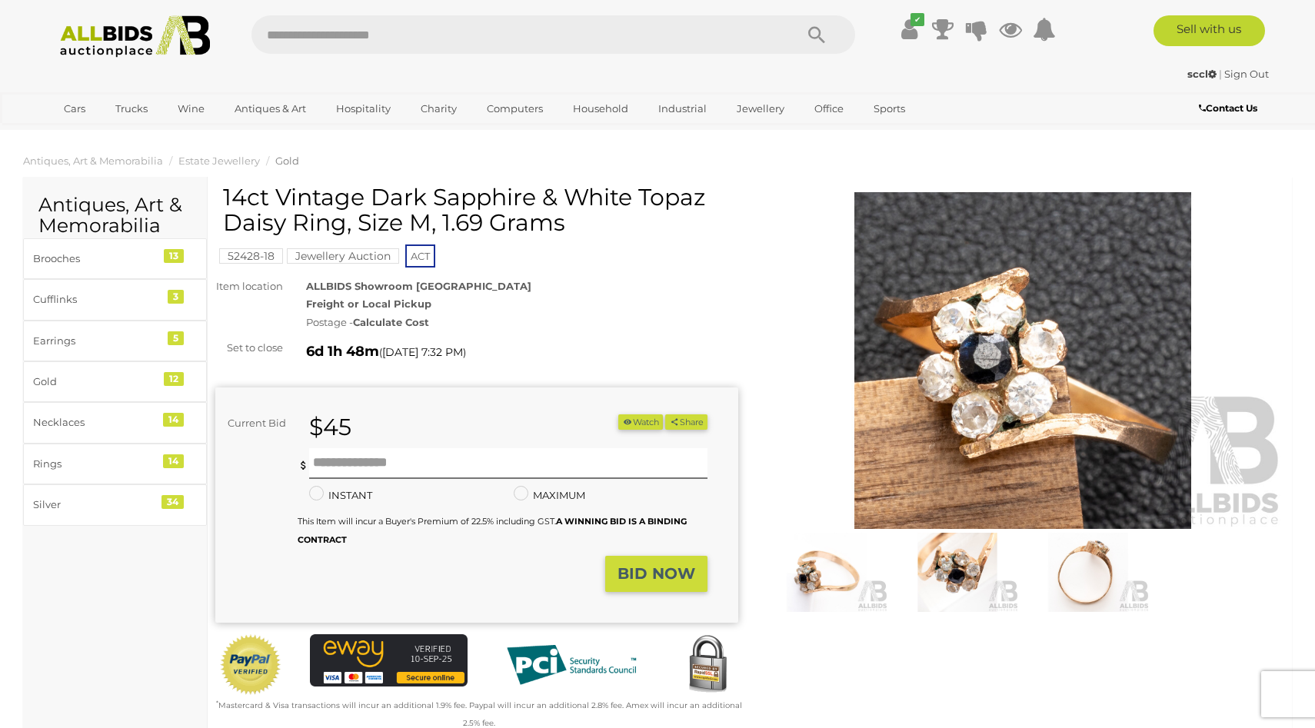
click at [671, 202] on h1 "14ct Vintage Dark Sapphire & White Topaz Daisy Ring, Size M, 1.69 Grams" at bounding box center [478, 210] width 511 height 51
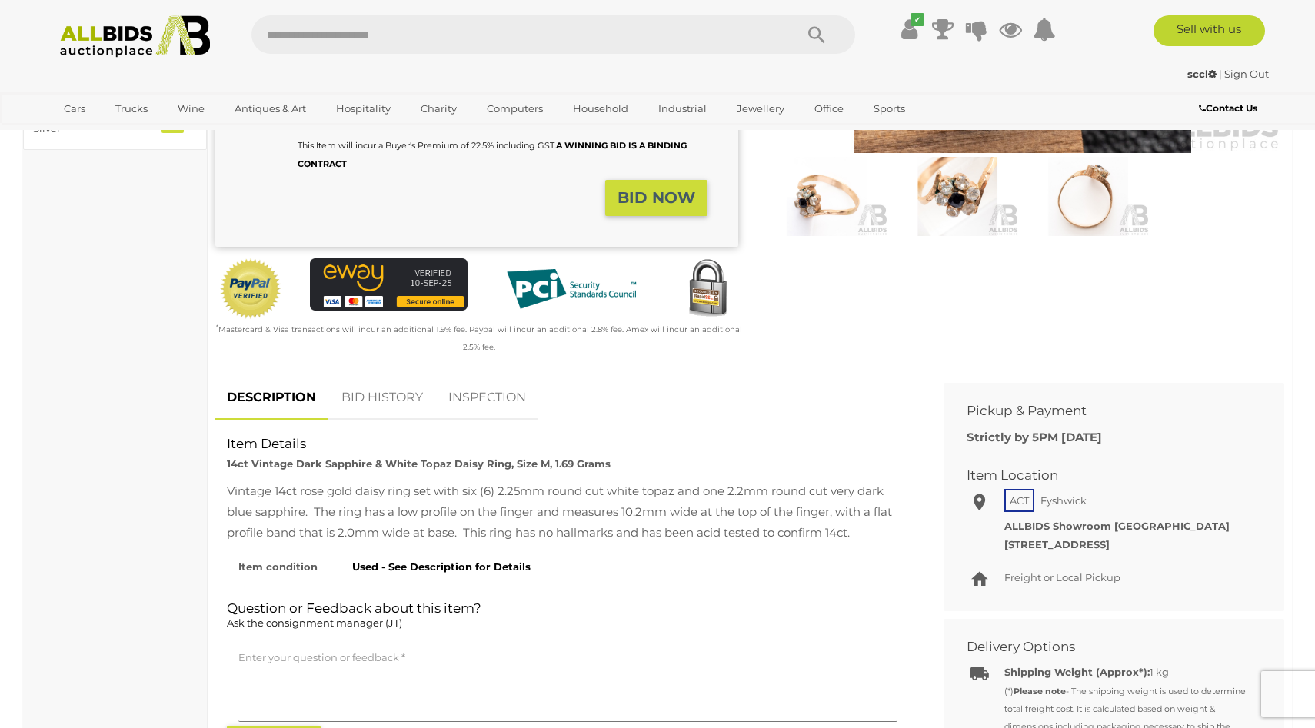
scroll to position [396, 0]
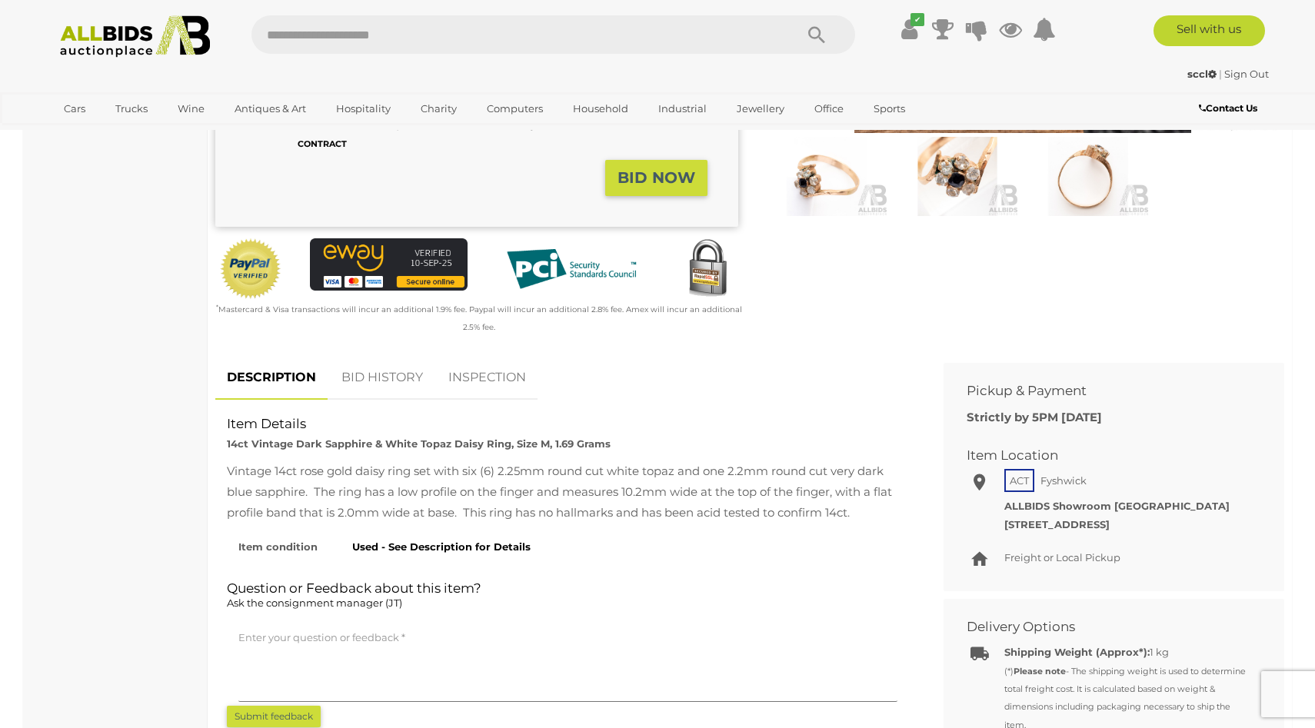
click at [78, 437] on div "Antiques, Art & Memorabilia Brooches 13 Cufflinks 3 Earrings 5 Gold 12 Necklace…" at bounding box center [115, 647] width 185 height 1733
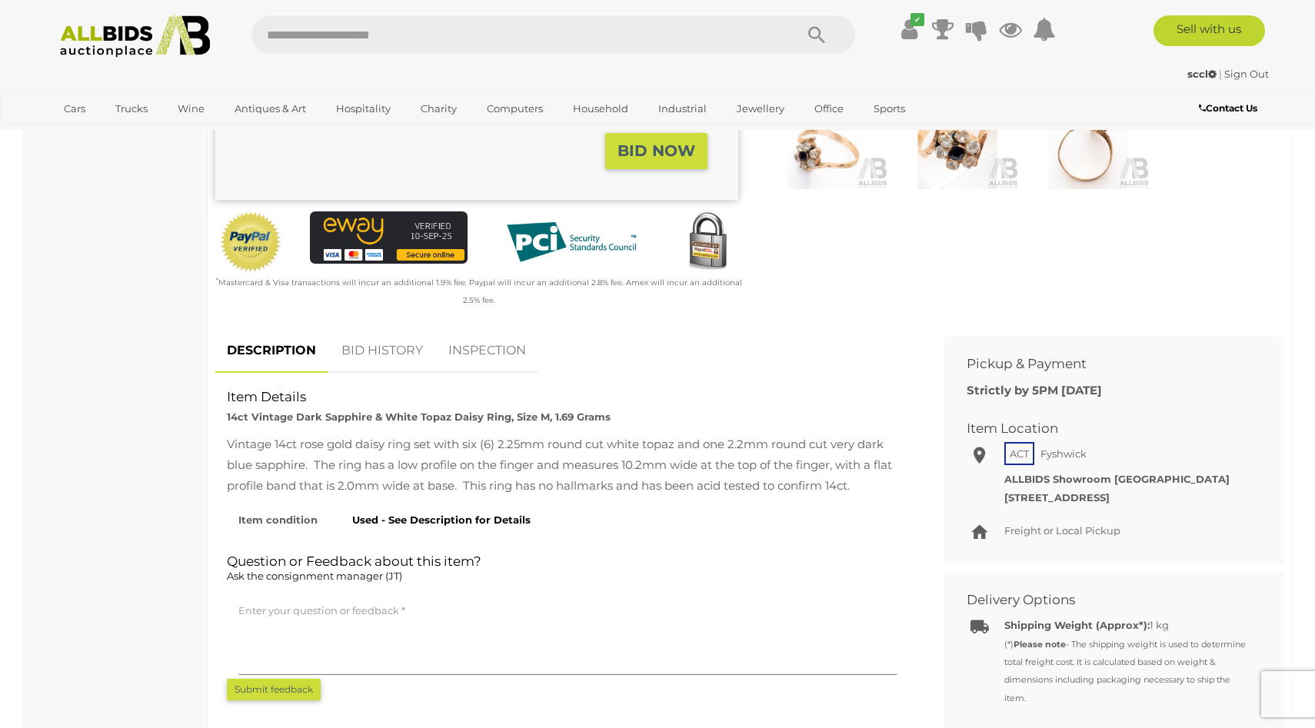
scroll to position [0, 0]
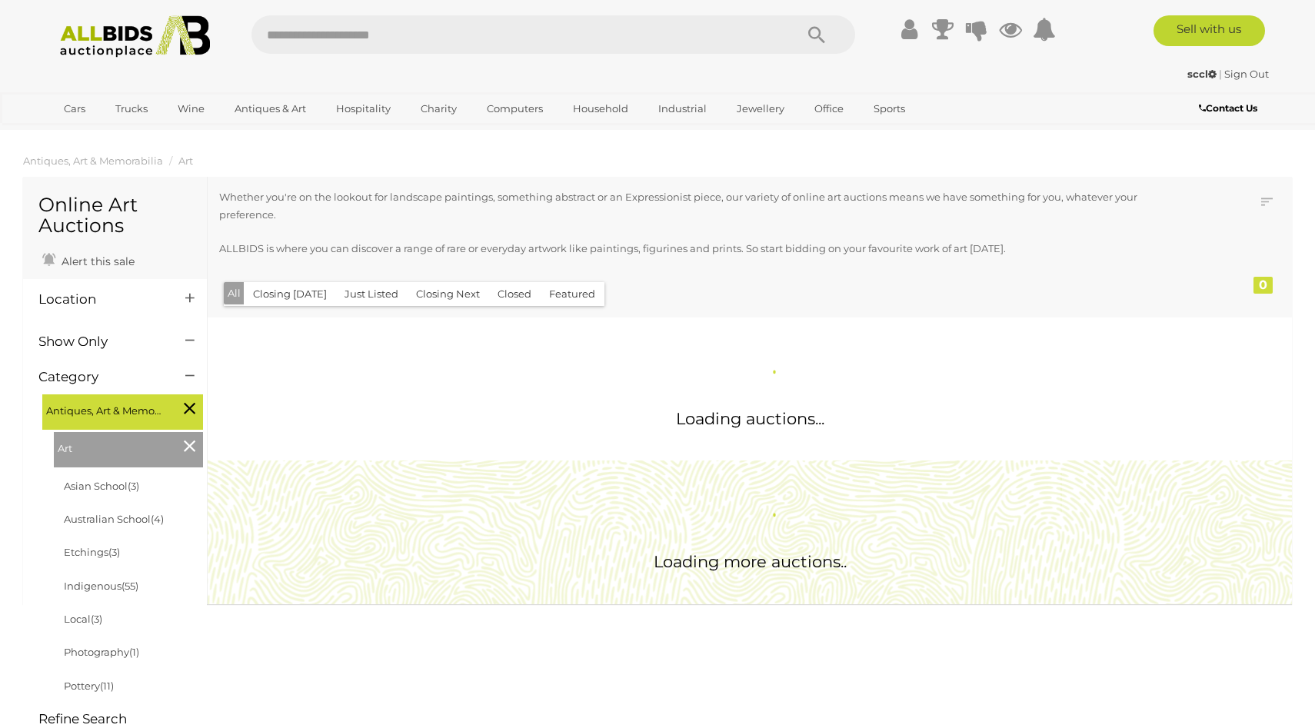
click at [0, 350] on section "Antiques, Art & Memorabilia Art Online Art Auctions Alert this sale" at bounding box center [657, 606] width 1315 height 916
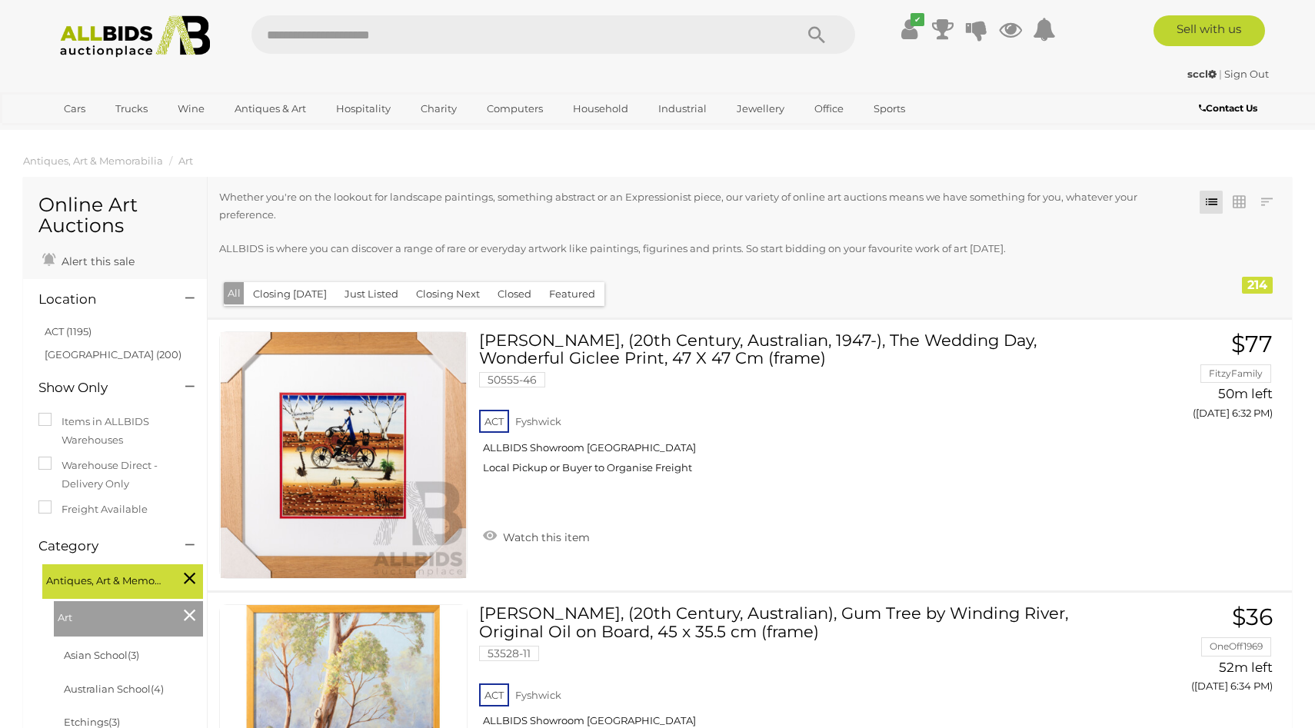
click at [1026, 245] on p "ALLBIDS is where you can discover a range of rare or everyday artwork like pain…" at bounding box center [699, 249] width 961 height 18
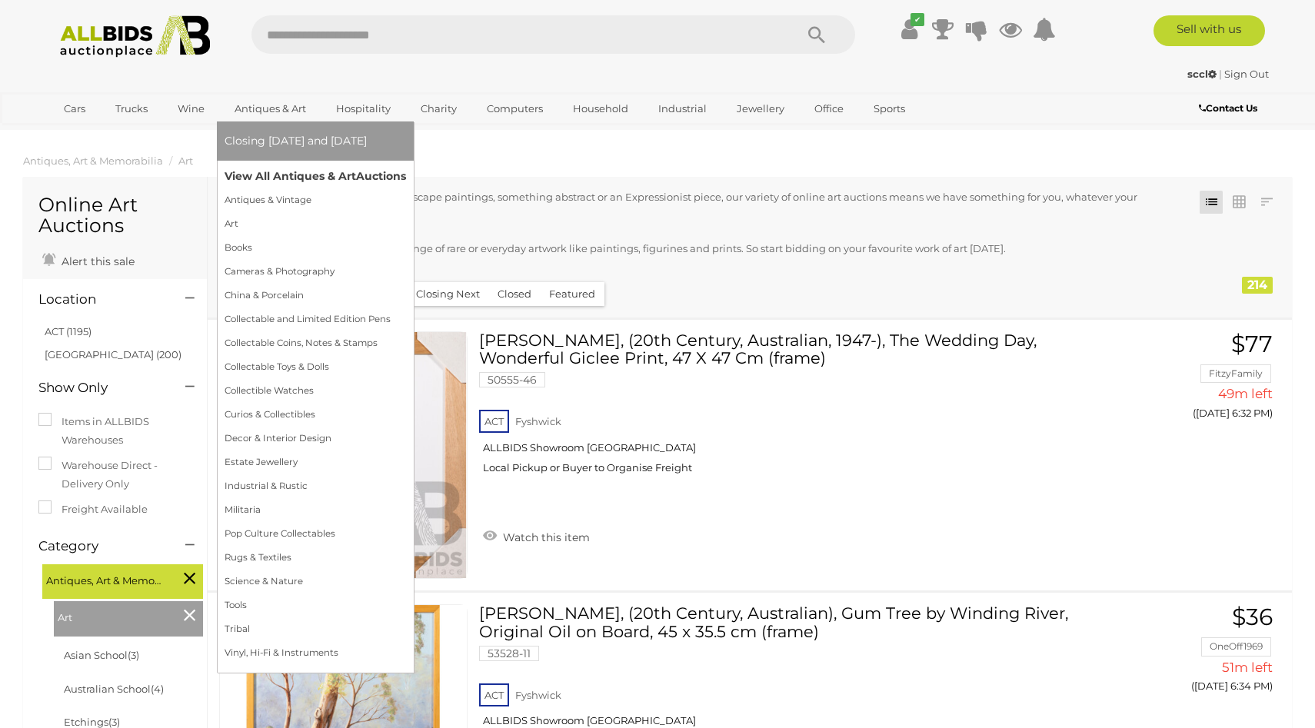
click at [297, 168] on link "View All Antiques & Art Auctions" at bounding box center [316, 177] width 182 height 24
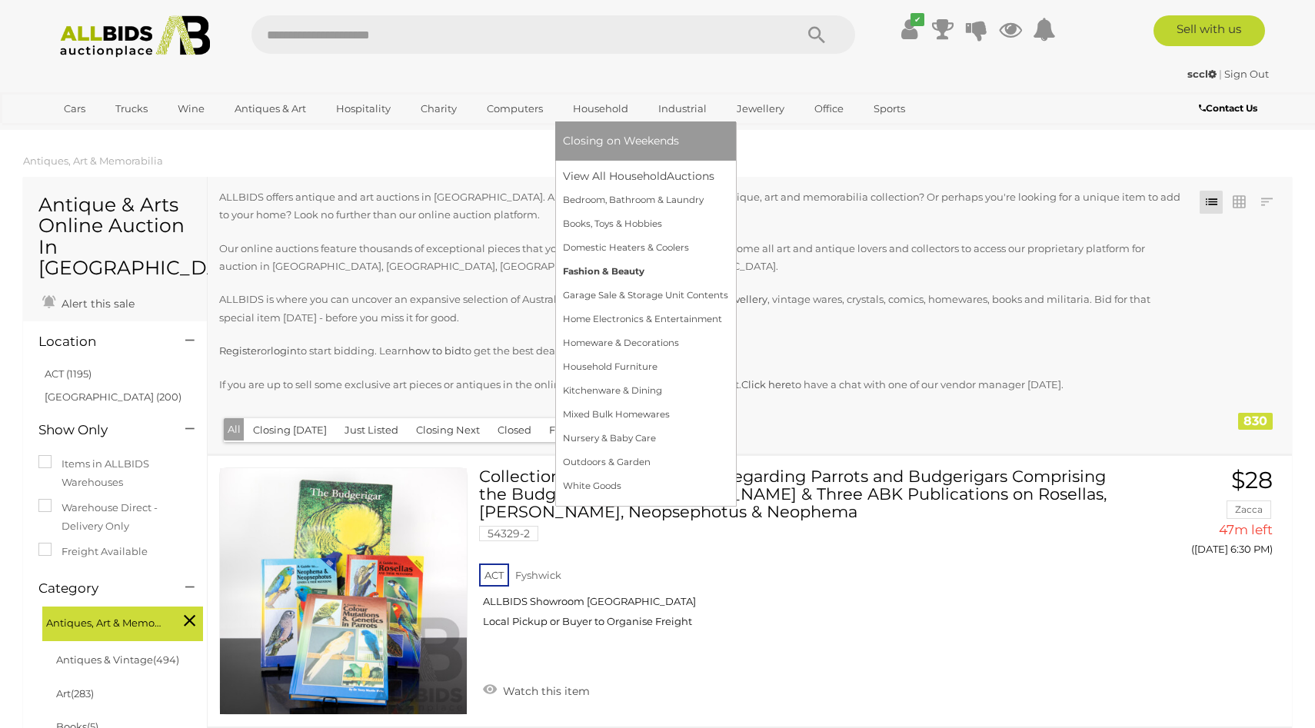
click at [595, 261] on link "Fashion & Beauty" at bounding box center [645, 272] width 165 height 24
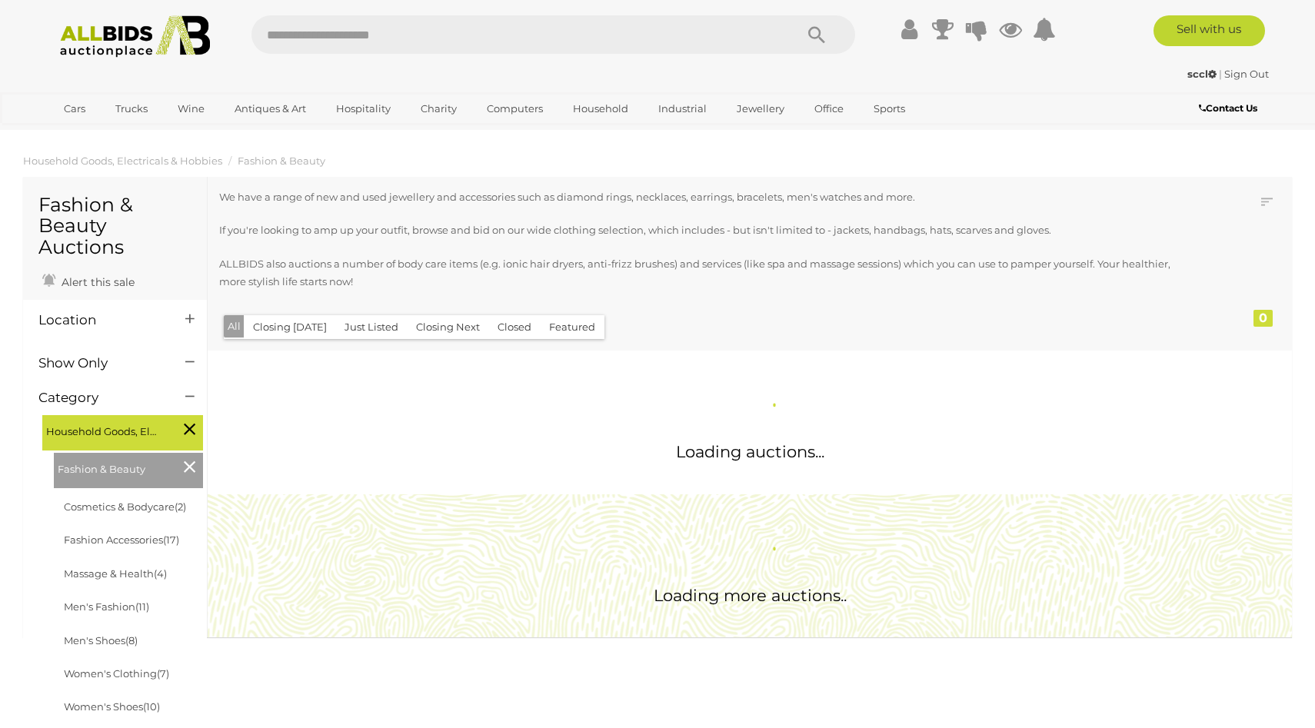
click at [0, 211] on section "Household Goods, Electricals & Hobbies Fashion & Beauty Fashion & Beauty Auctio…" at bounding box center [657, 617] width 1315 height 938
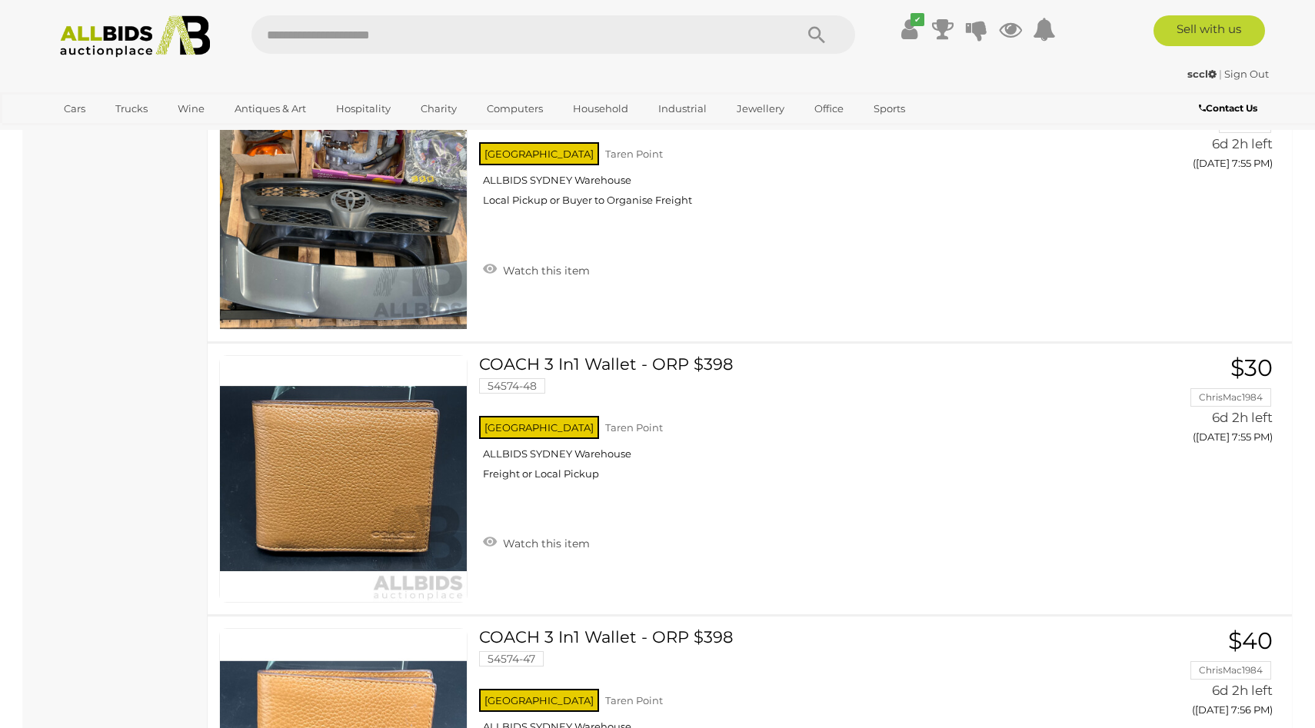
scroll to position [8192, 0]
